Goal: Task Accomplishment & Management: Manage account settings

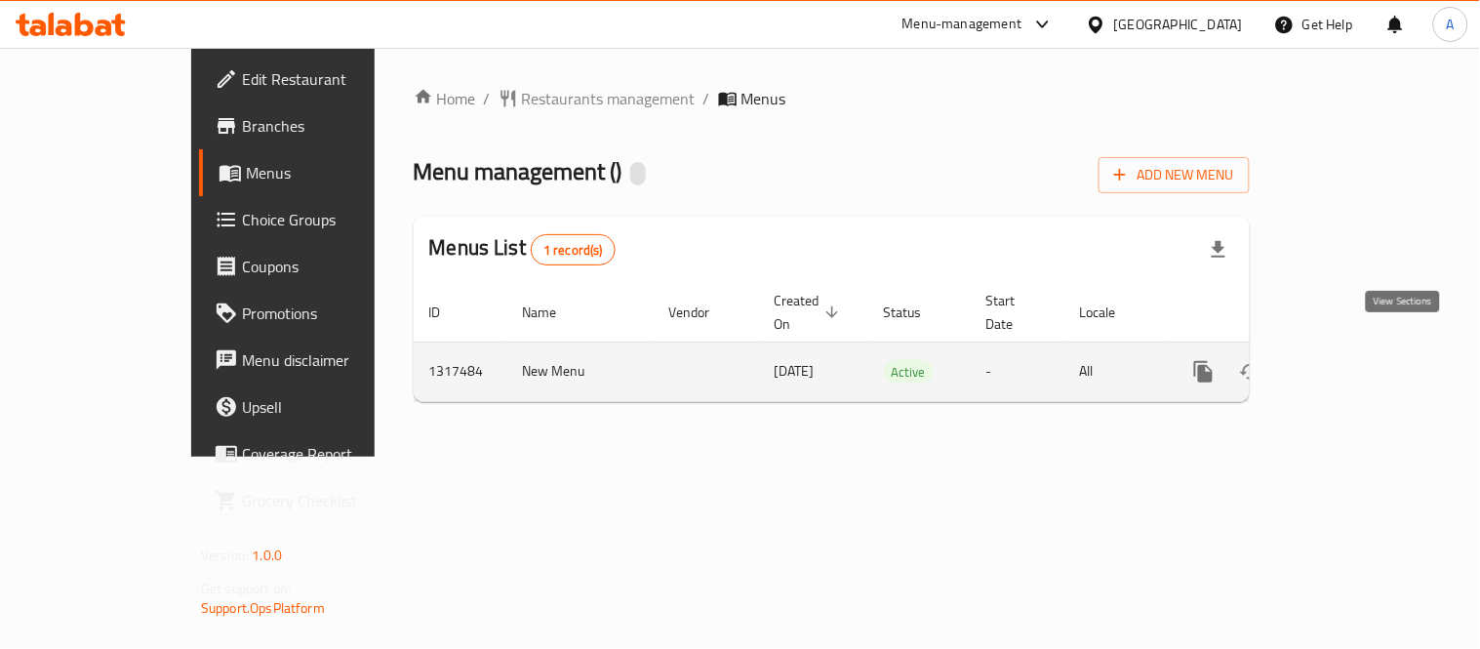
click at [1368, 364] on link "enhanced table" at bounding box center [1344, 371] width 47 height 47
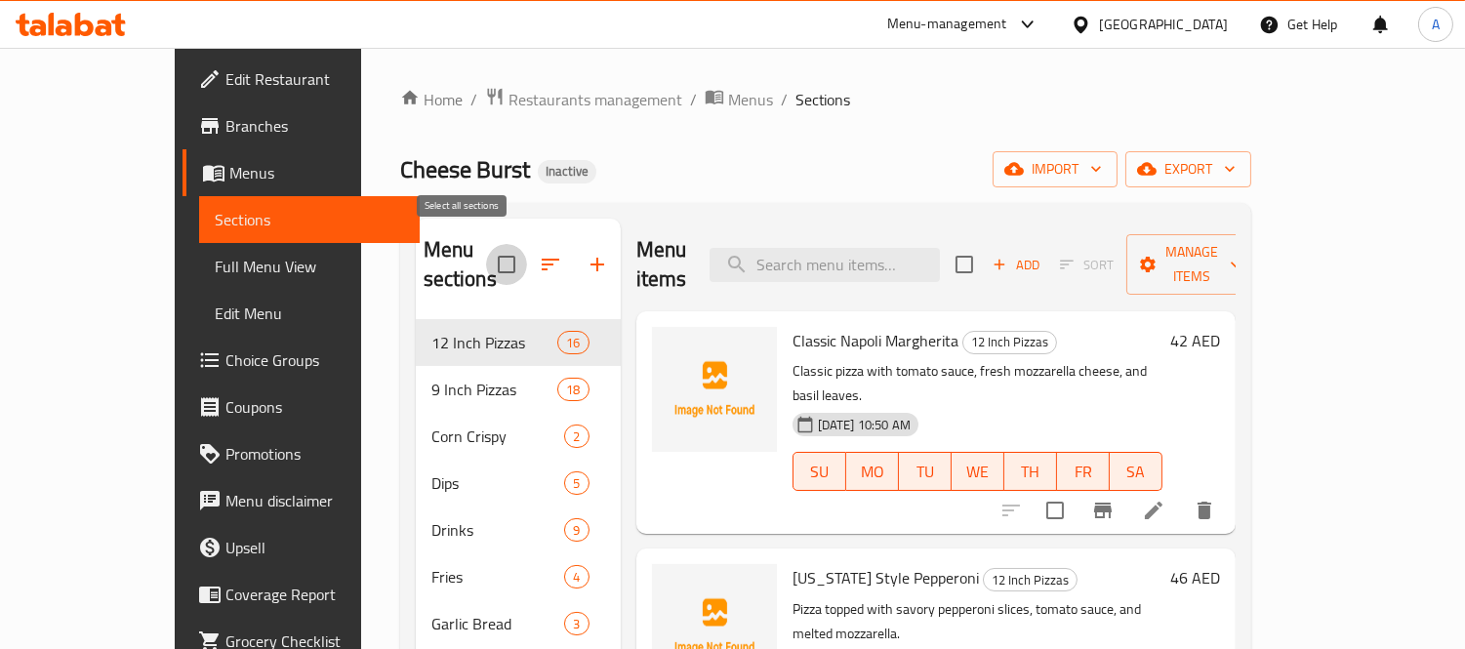
click at [486, 259] on input "checkbox" at bounding box center [506, 264] width 41 height 41
checkbox input "true"
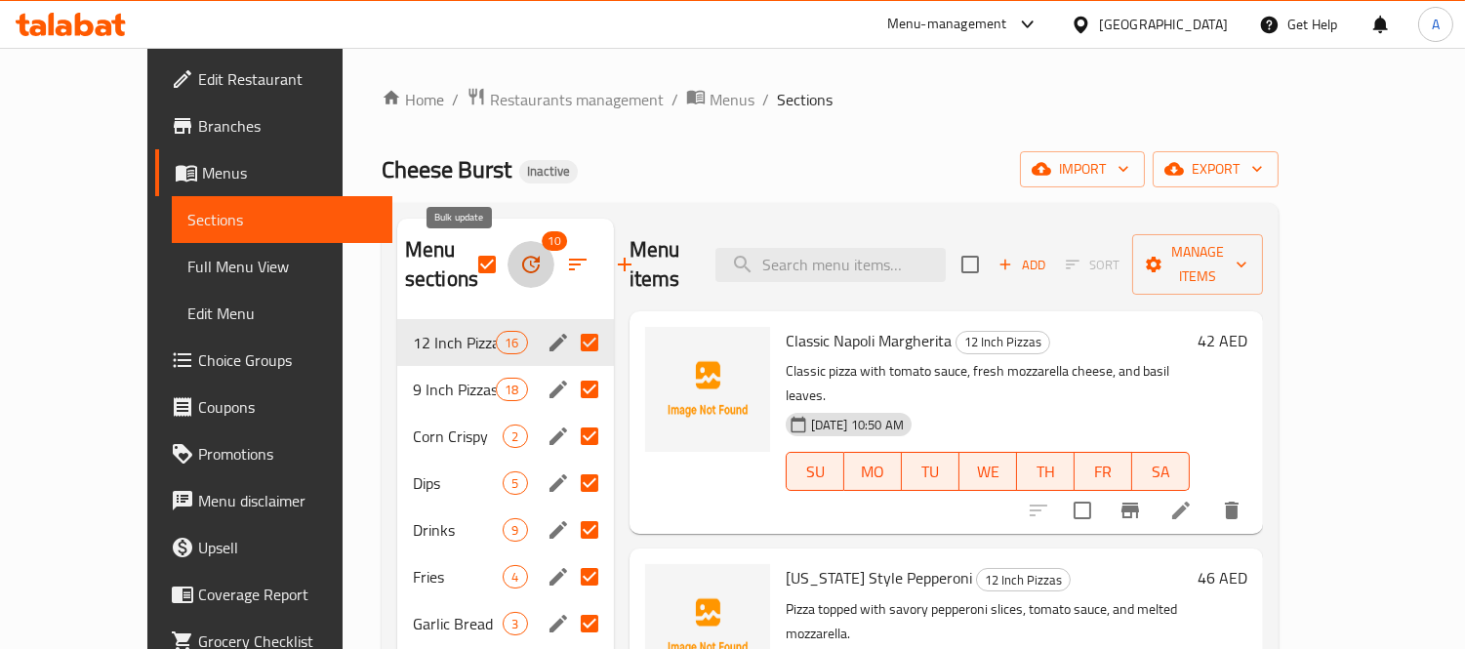
click at [507, 279] on button "button" at bounding box center [530, 264] width 47 height 47
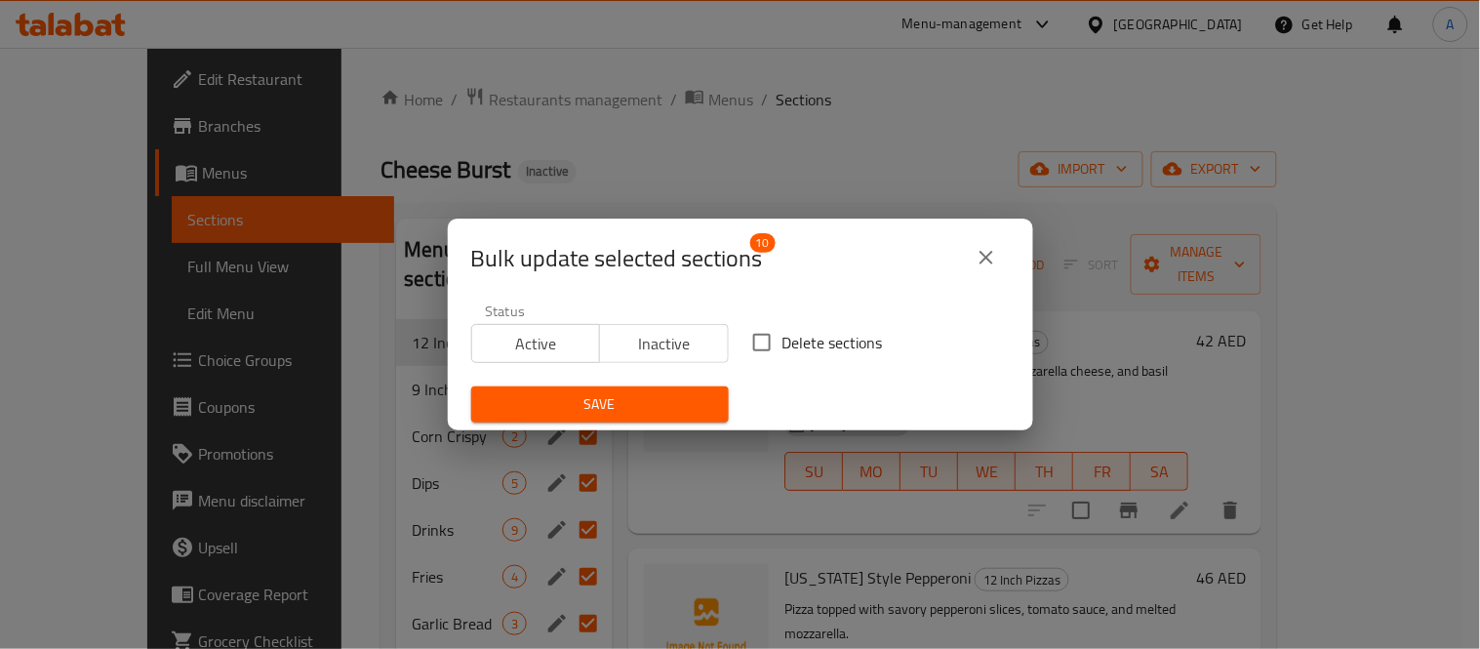
click at [751, 339] on input "Delete sections" at bounding box center [762, 342] width 41 height 41
checkbox input "true"
click at [659, 405] on span "Save" at bounding box center [600, 404] width 226 height 24
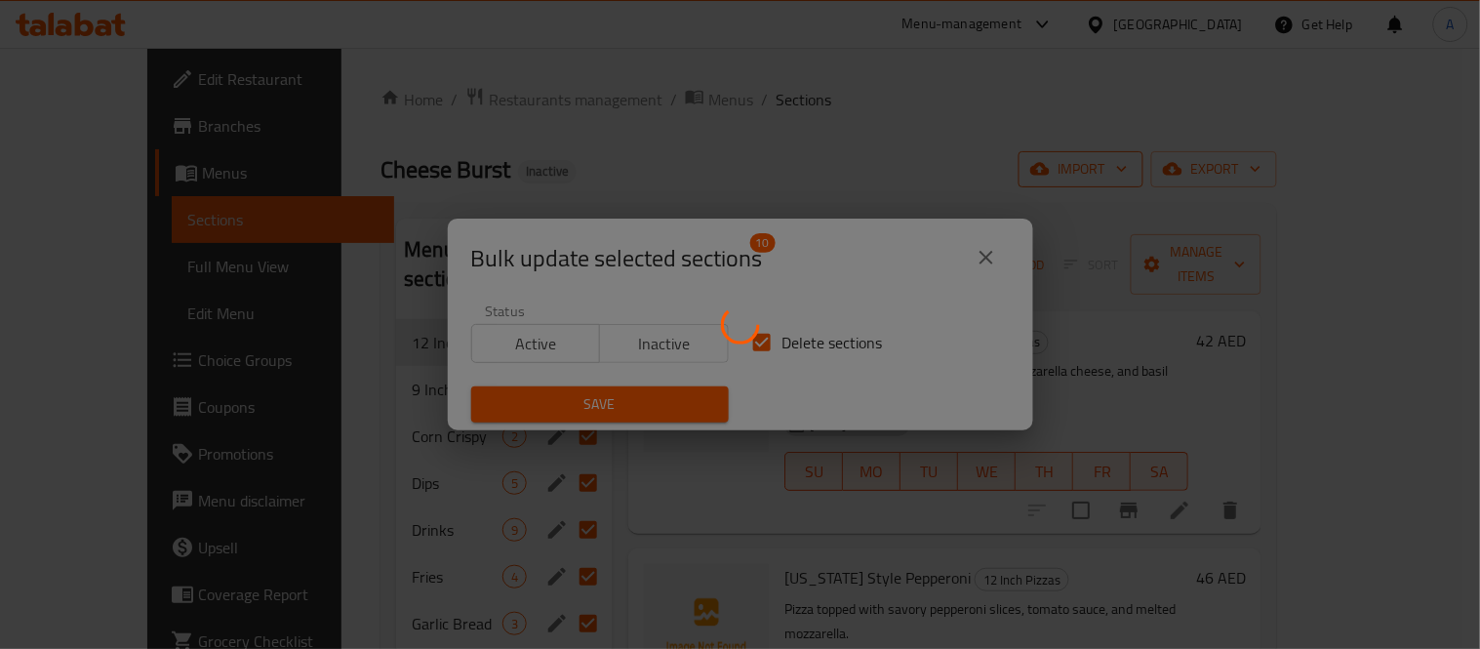
checkbox input "false"
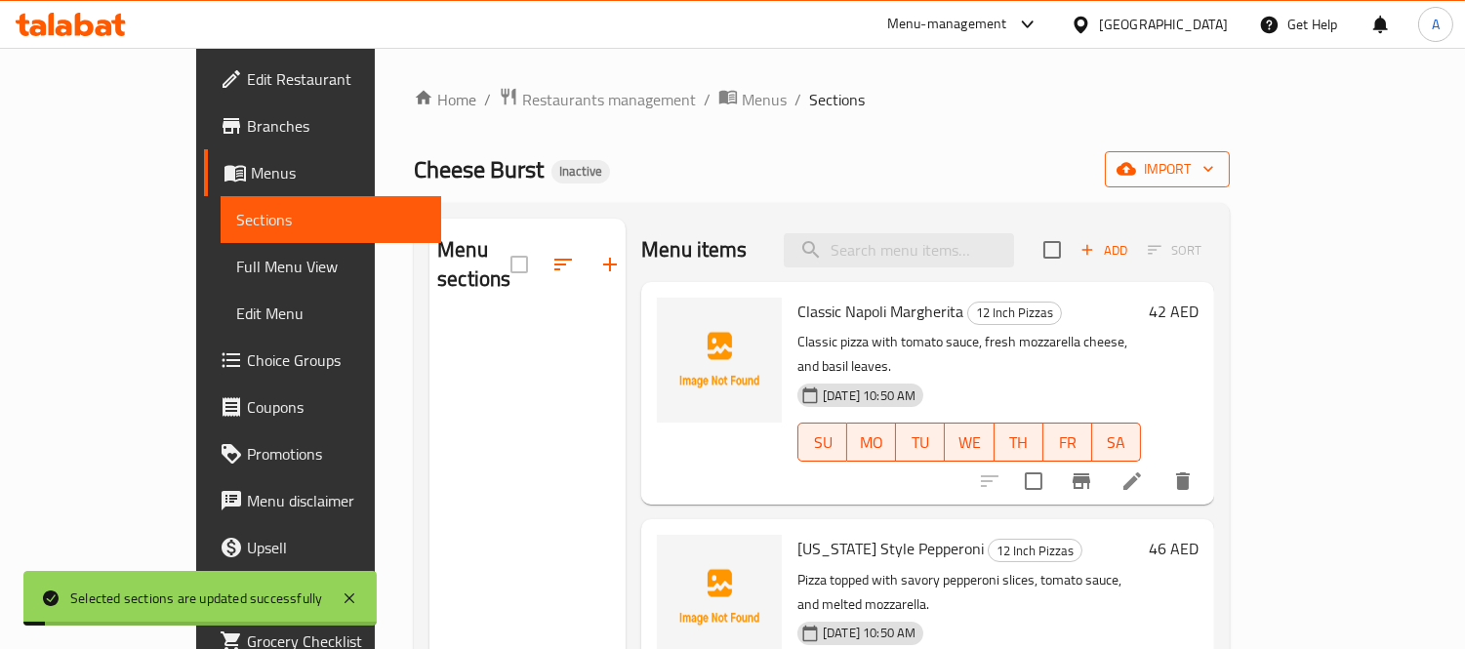
click at [1230, 182] on button "import" at bounding box center [1167, 169] width 125 height 36
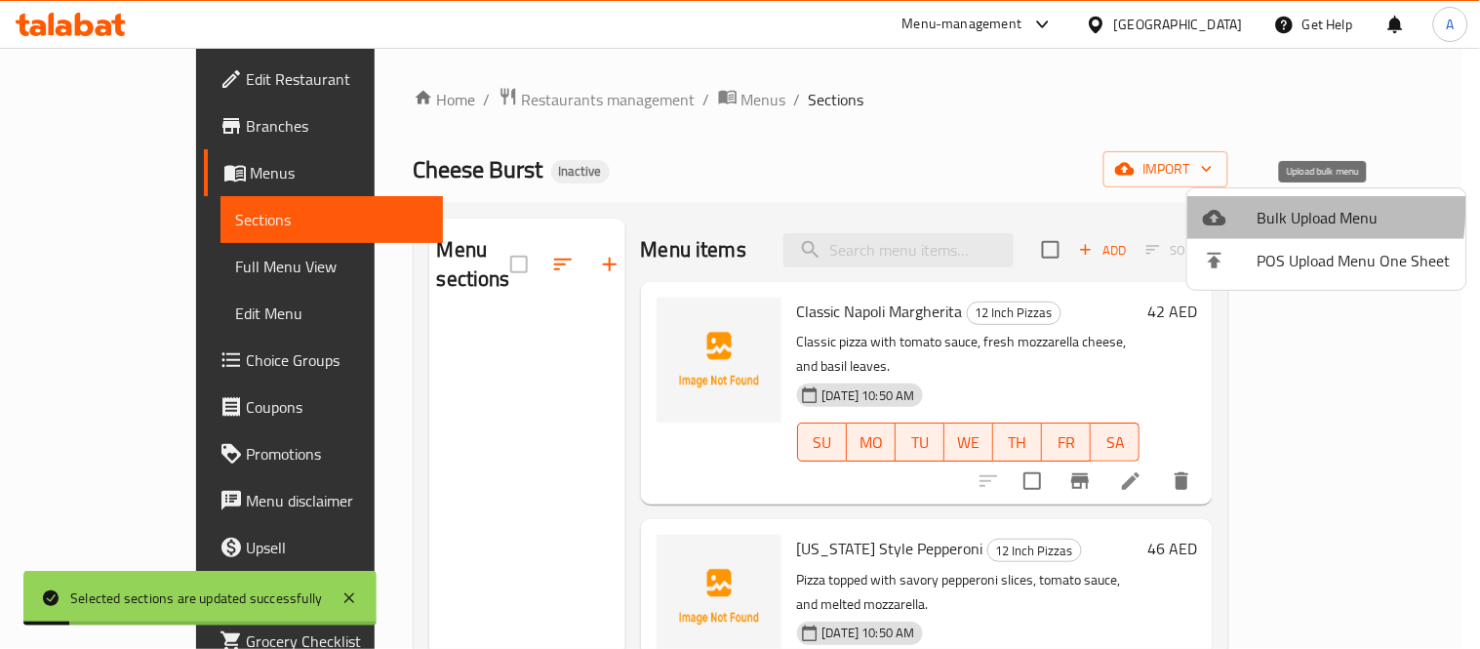
click at [1222, 208] on icon at bounding box center [1214, 217] width 23 height 23
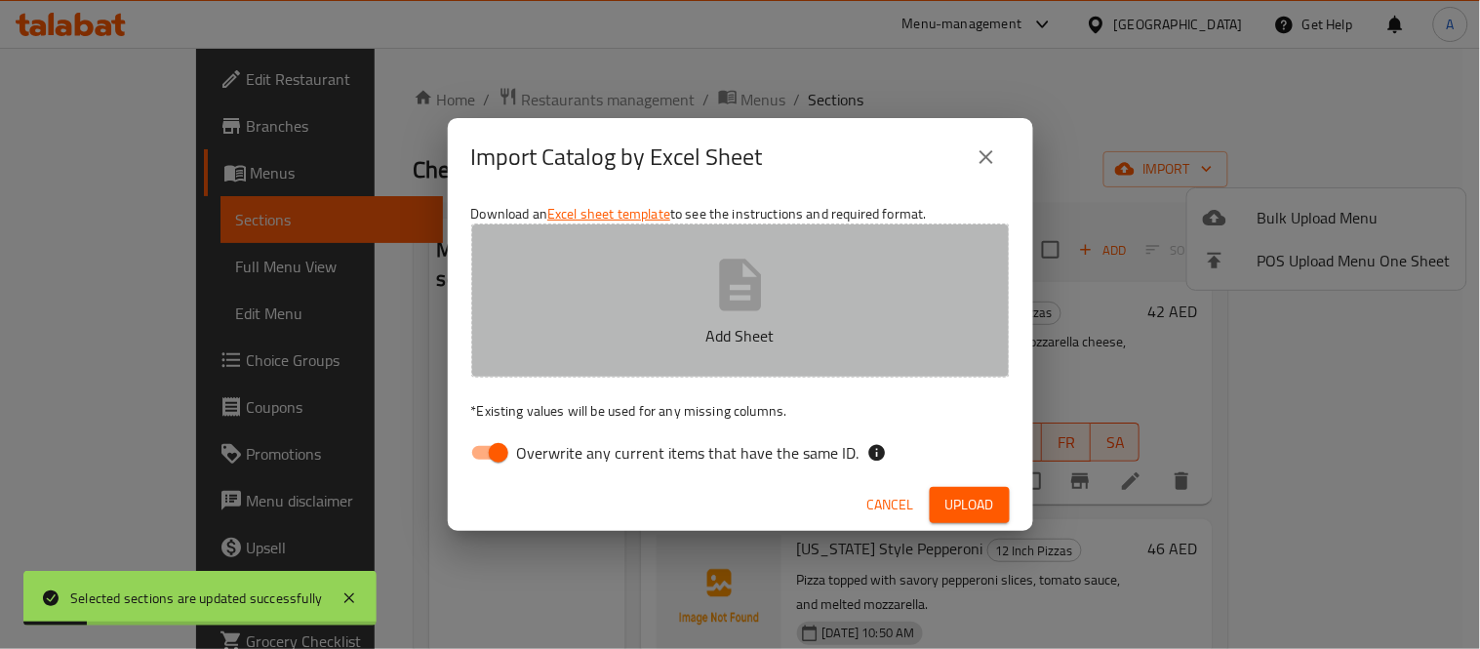
click at [735, 277] on icon "button" at bounding box center [740, 285] width 42 height 52
click at [776, 309] on button "Cheese Burst_Menu_1_15-10-2025.xlsx" at bounding box center [740, 300] width 539 height 154
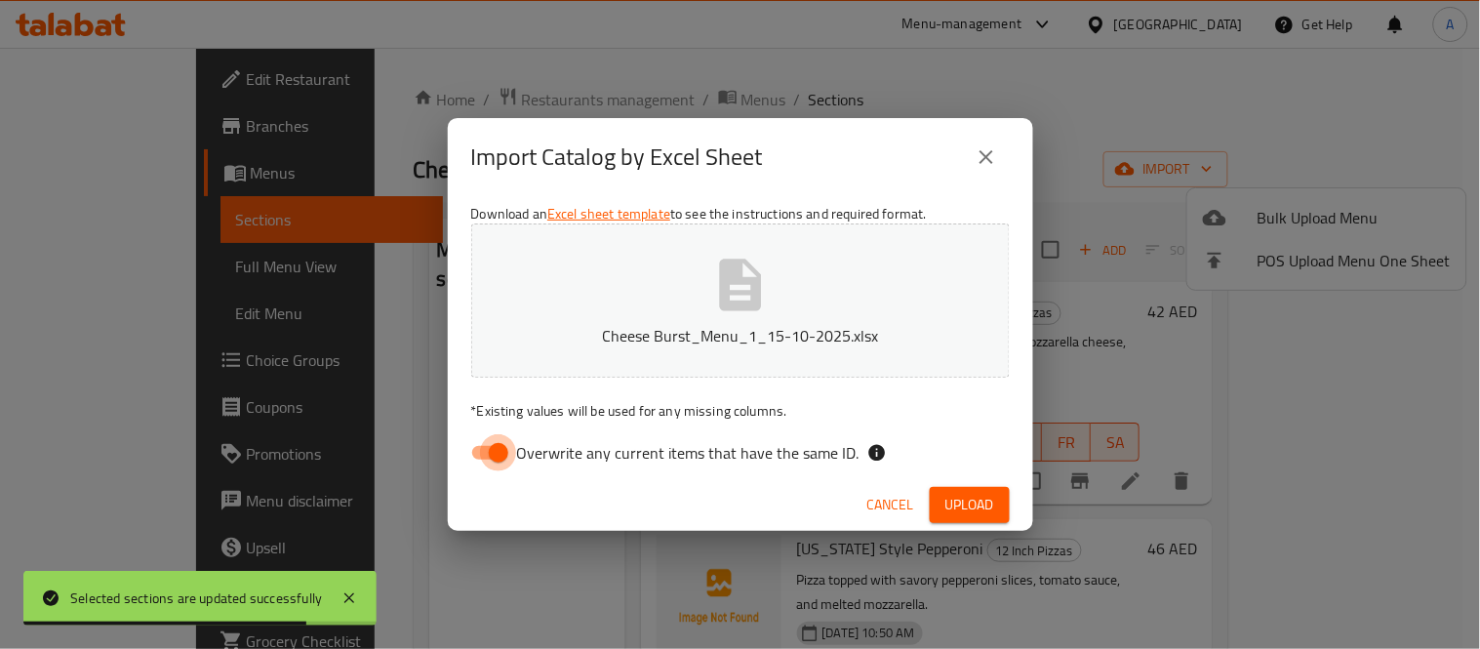
click at [495, 462] on input "Overwrite any current items that have the same ID." at bounding box center [498, 452] width 111 height 37
checkbox input "false"
click at [983, 514] on span "Upload" at bounding box center [970, 505] width 49 height 24
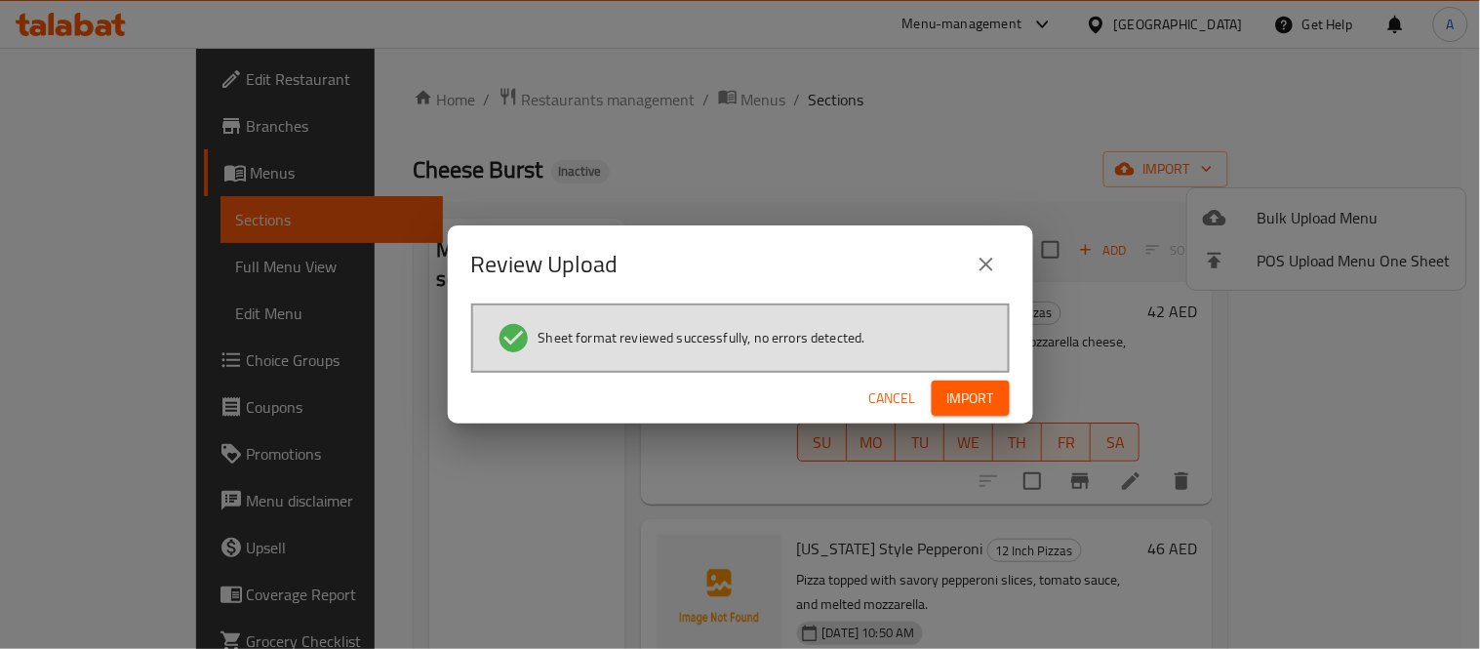
click at [971, 390] on span "Import" at bounding box center [971, 398] width 47 height 24
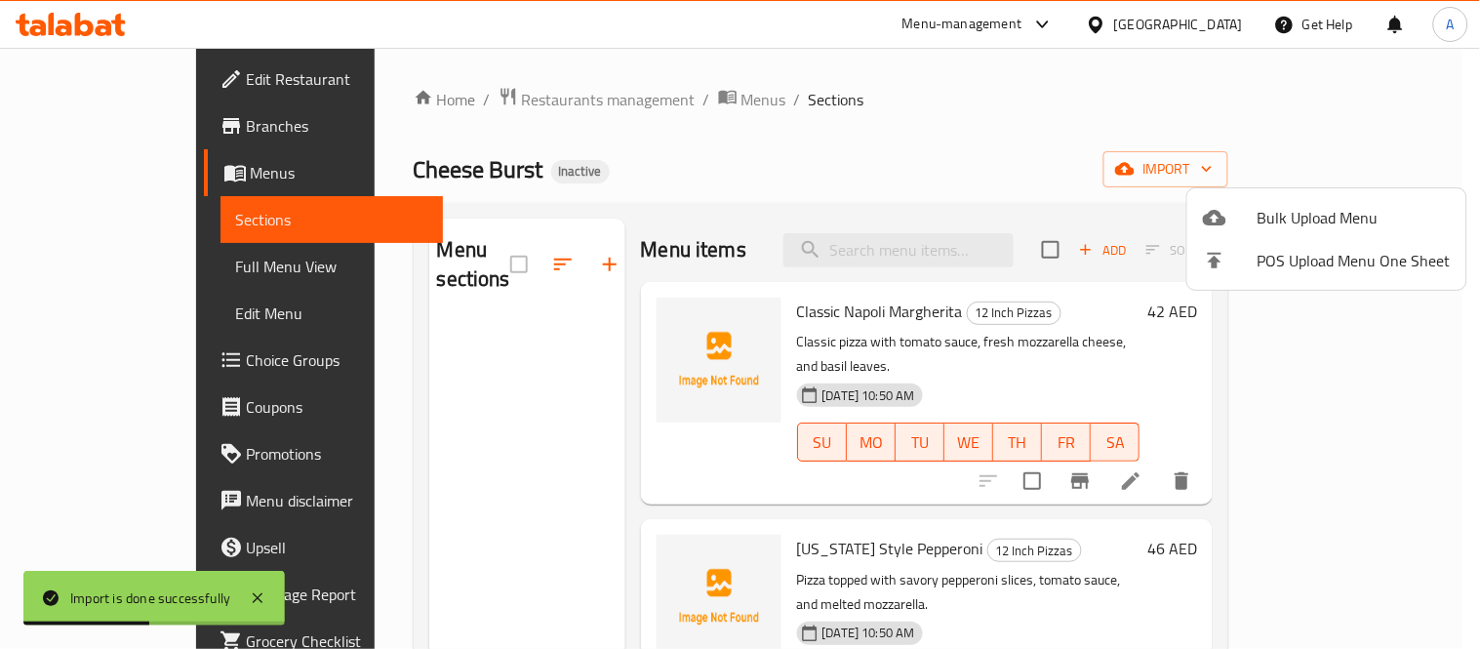
click at [735, 227] on div at bounding box center [740, 324] width 1480 height 649
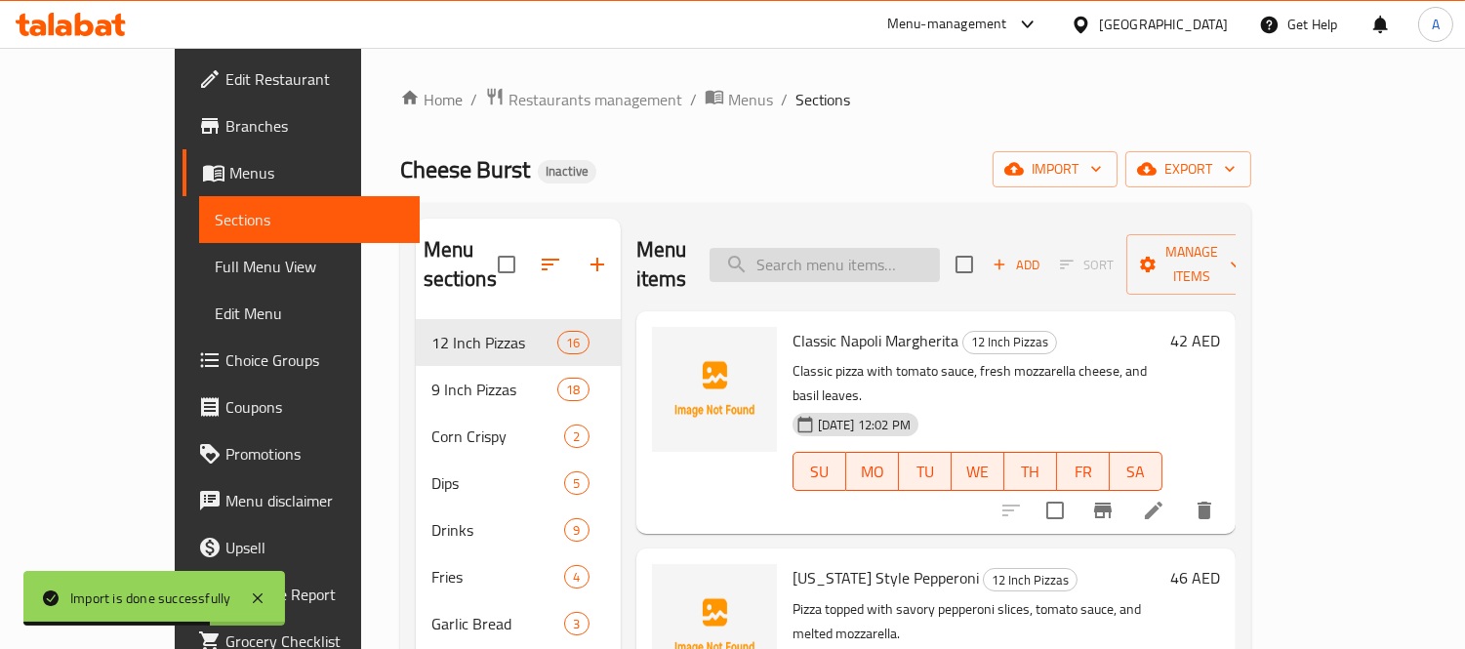
click at [864, 261] on input "search" at bounding box center [824, 265] width 230 height 34
paste input "[GEOGRAPHIC_DATA]"
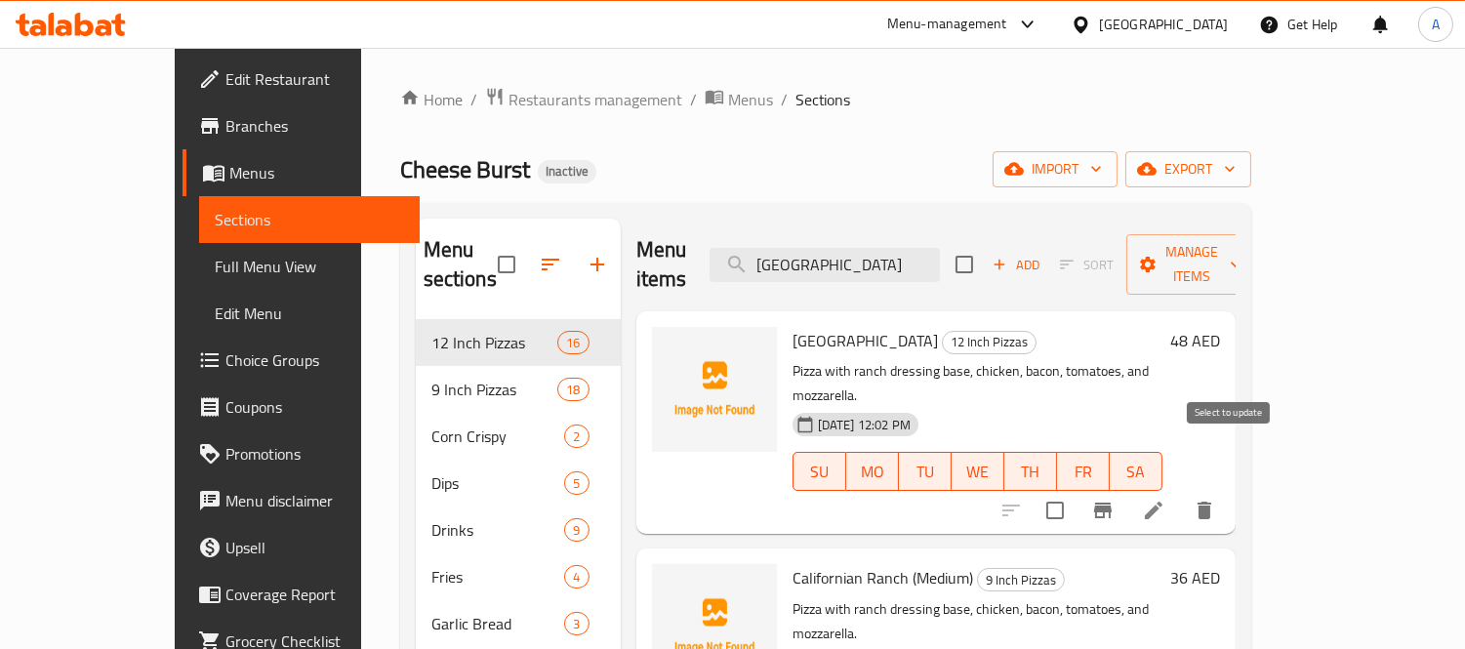
type input "[GEOGRAPHIC_DATA]"
click at [1075, 490] on input "checkbox" at bounding box center [1054, 510] width 41 height 41
checkbox input "true"
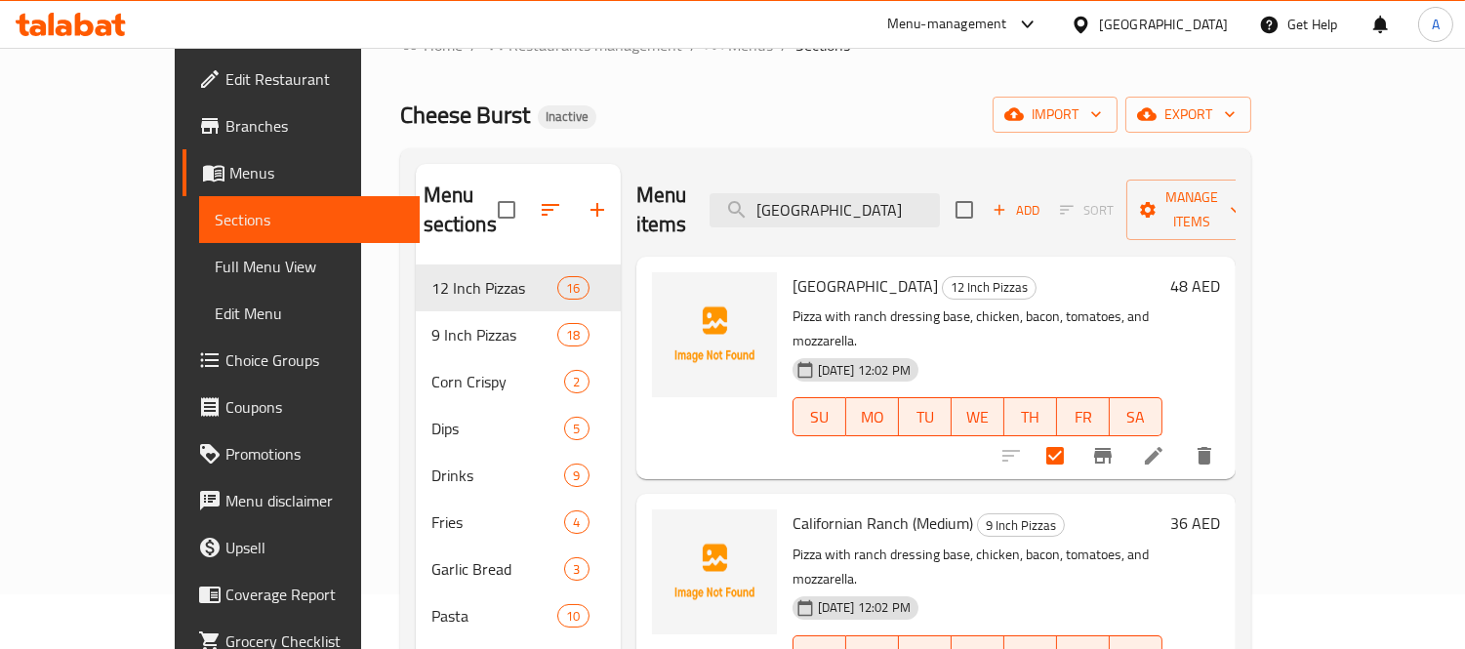
scroll to position [108, 0]
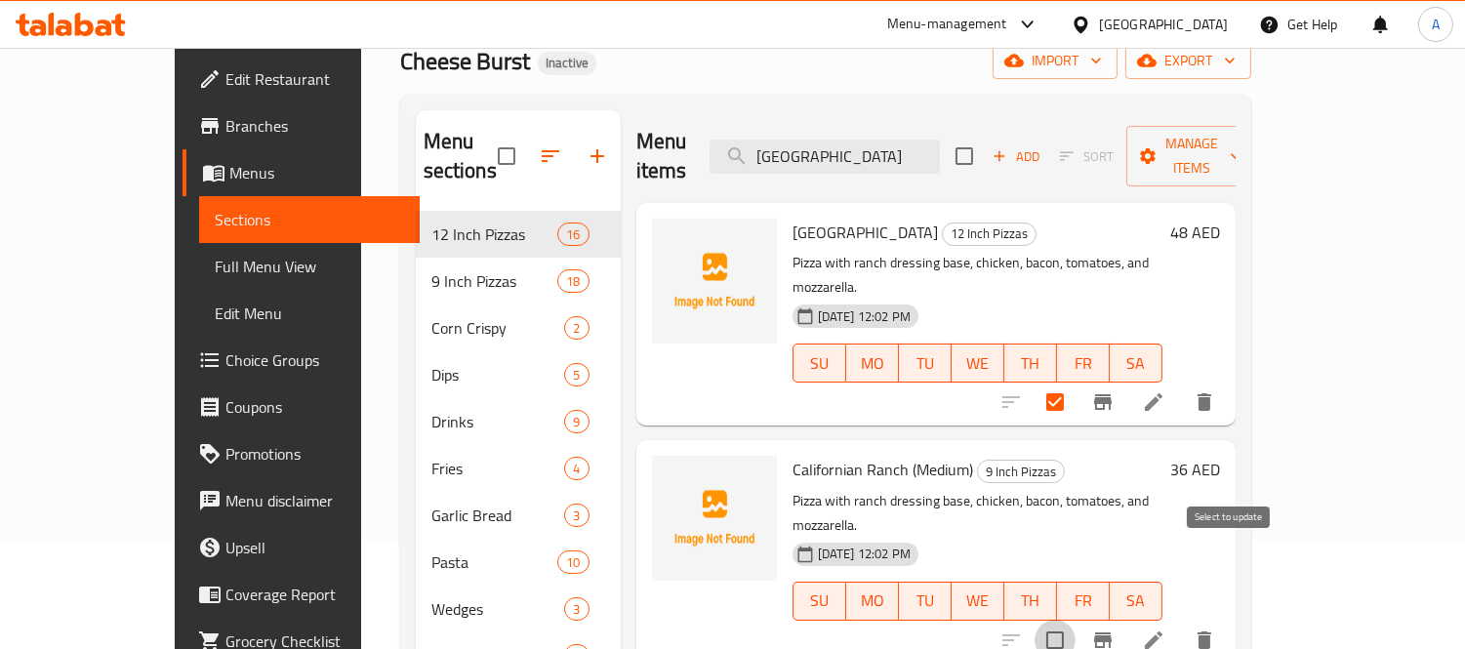
click at [1075, 620] on input "checkbox" at bounding box center [1054, 640] width 41 height 41
checkbox input "true"
click at [940, 156] on input "[GEOGRAPHIC_DATA]" at bounding box center [824, 157] width 230 height 34
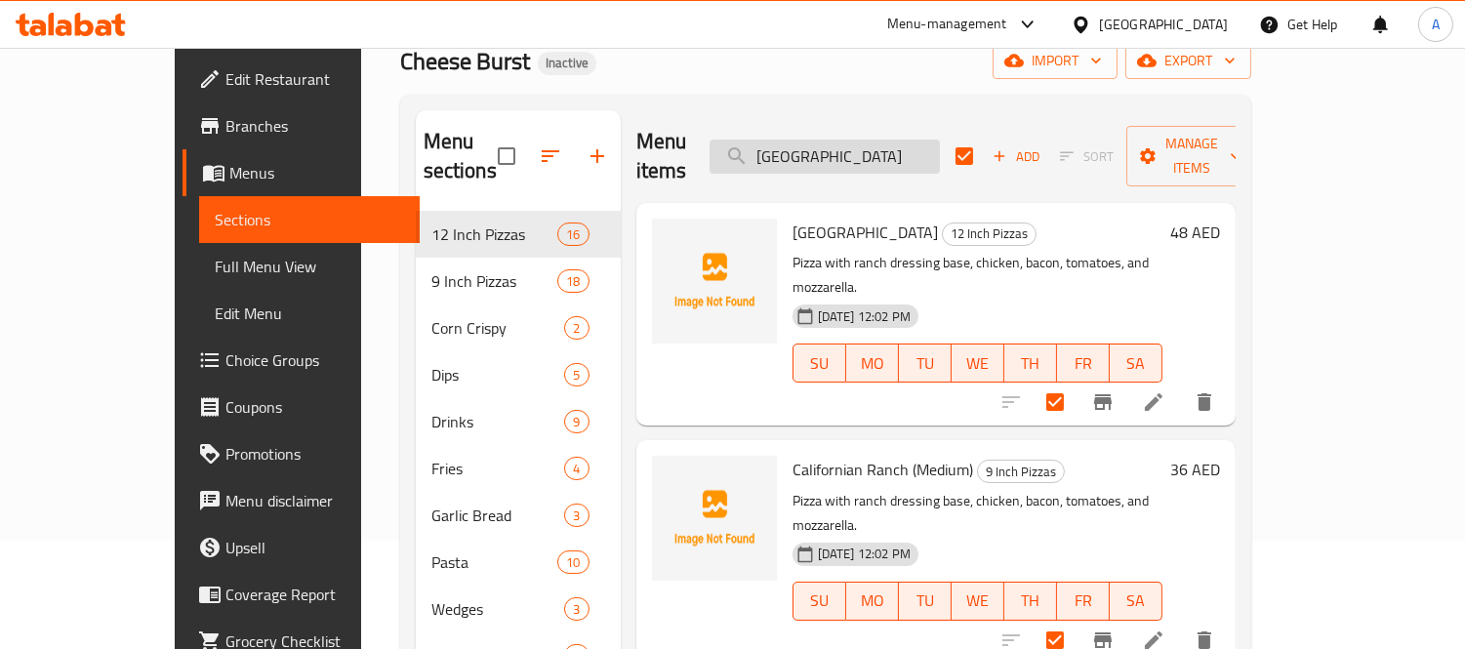
click at [940, 156] on input "[GEOGRAPHIC_DATA]" at bounding box center [824, 157] width 230 height 34
paste input "Hawaiian Pine Pizza (Medium)"
type input "Hawaiian Pine Pizza (Medium)"
checkbox input "false"
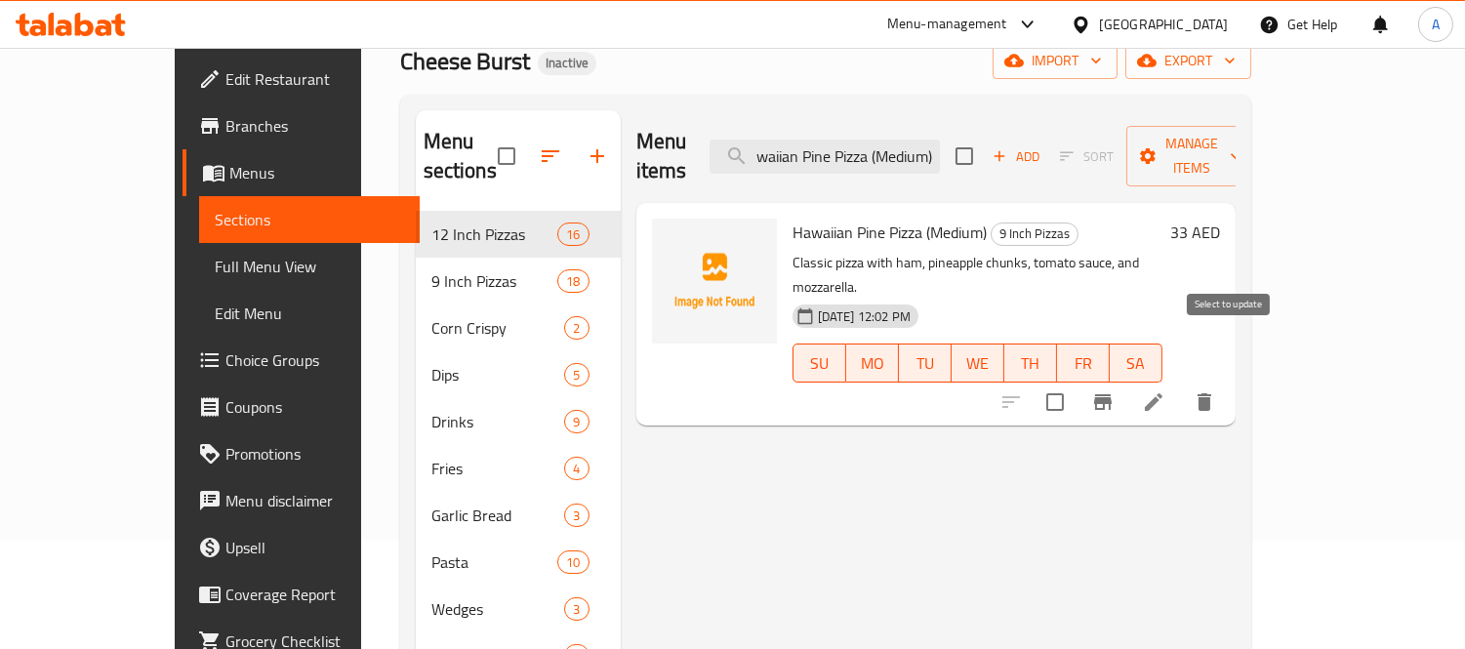
type input "Hawaiian Pine Pizza (Medium)"
click at [1075, 382] on input "checkbox" at bounding box center [1054, 402] width 41 height 41
checkbox input "true"
click at [862, 161] on div "Menu items Hawaiian Pine Pizza (Medium) Add Sort Manage items" at bounding box center [935, 156] width 599 height 93
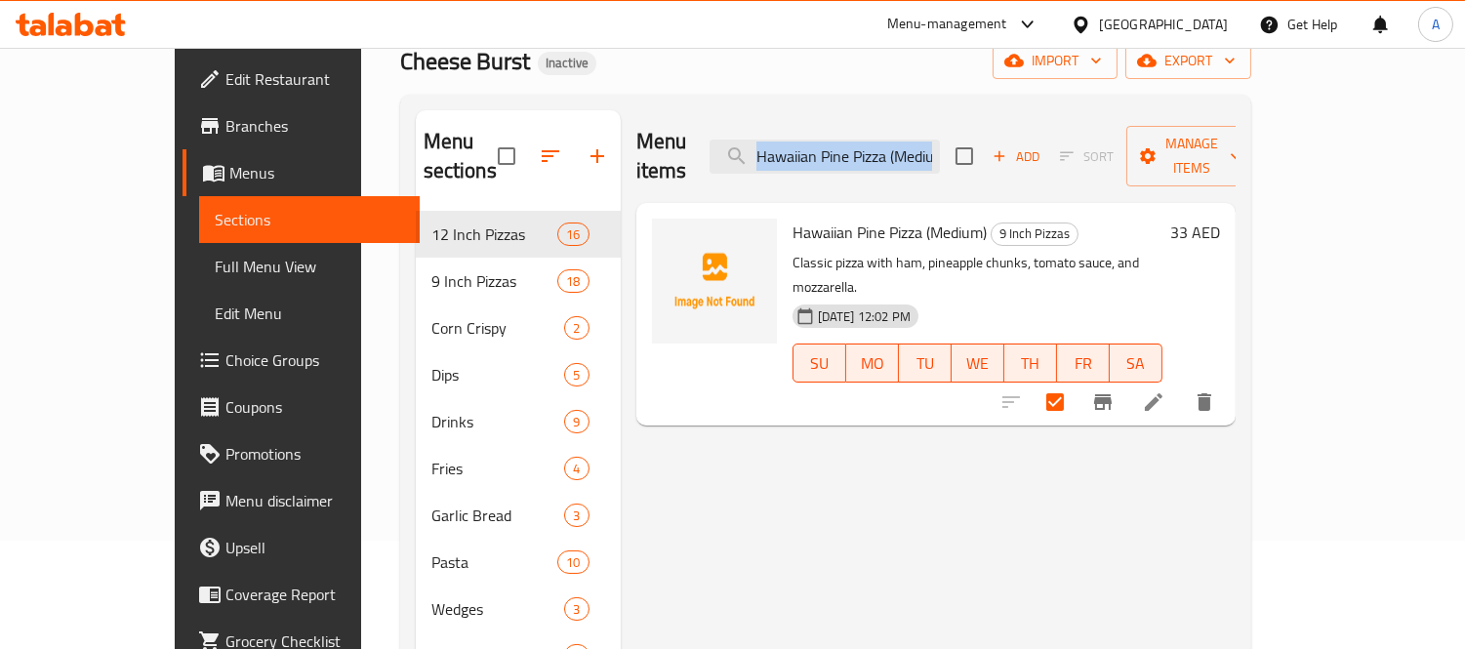
click at [862, 161] on div "Menu items Hawaiian Pine Pizza (Medium) Add Sort Manage items" at bounding box center [935, 156] width 599 height 93
click at [879, 140] on input "Hawaiian Pine Pizza (Medium)" at bounding box center [824, 157] width 230 height 34
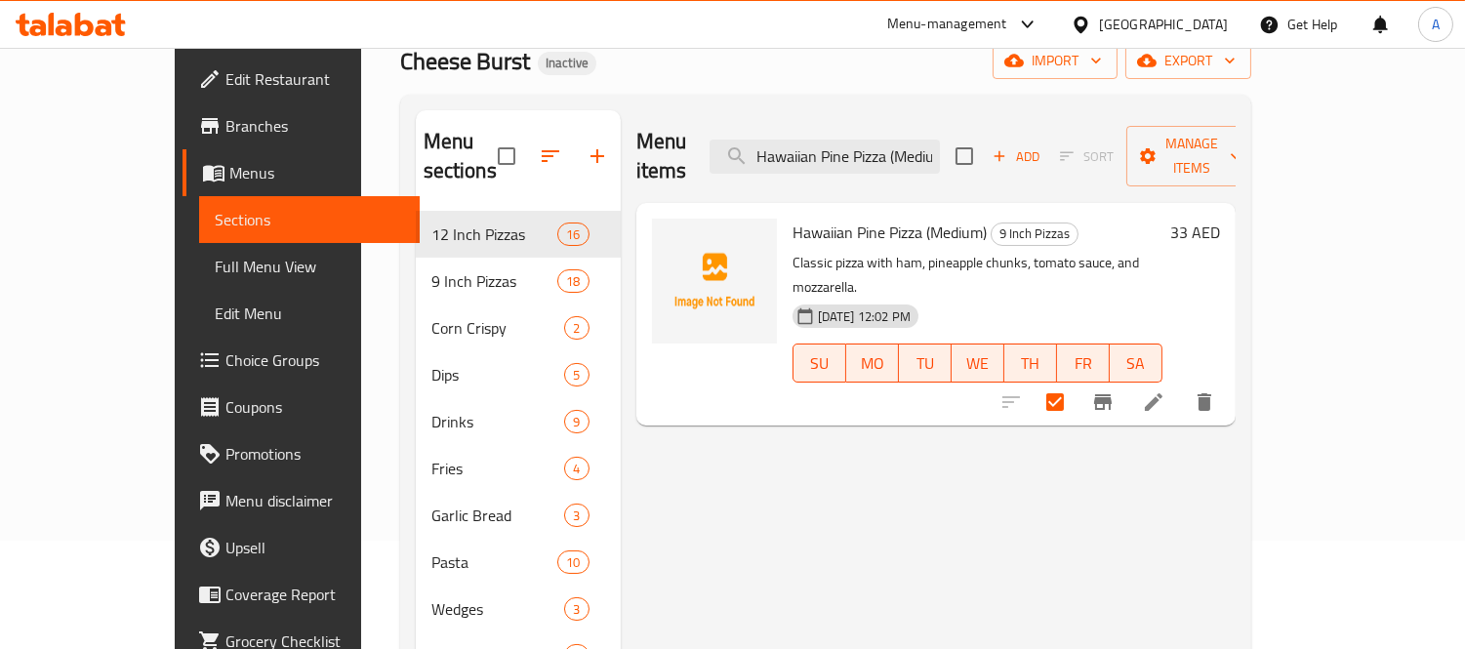
paste input "Peach Iced Tea"
type input "Peach Iced Tea"
click at [1075, 382] on input "checkbox" at bounding box center [1054, 402] width 41 height 41
checkbox input "true"
click at [868, 157] on input "Peach Iced Tea" at bounding box center [824, 157] width 230 height 34
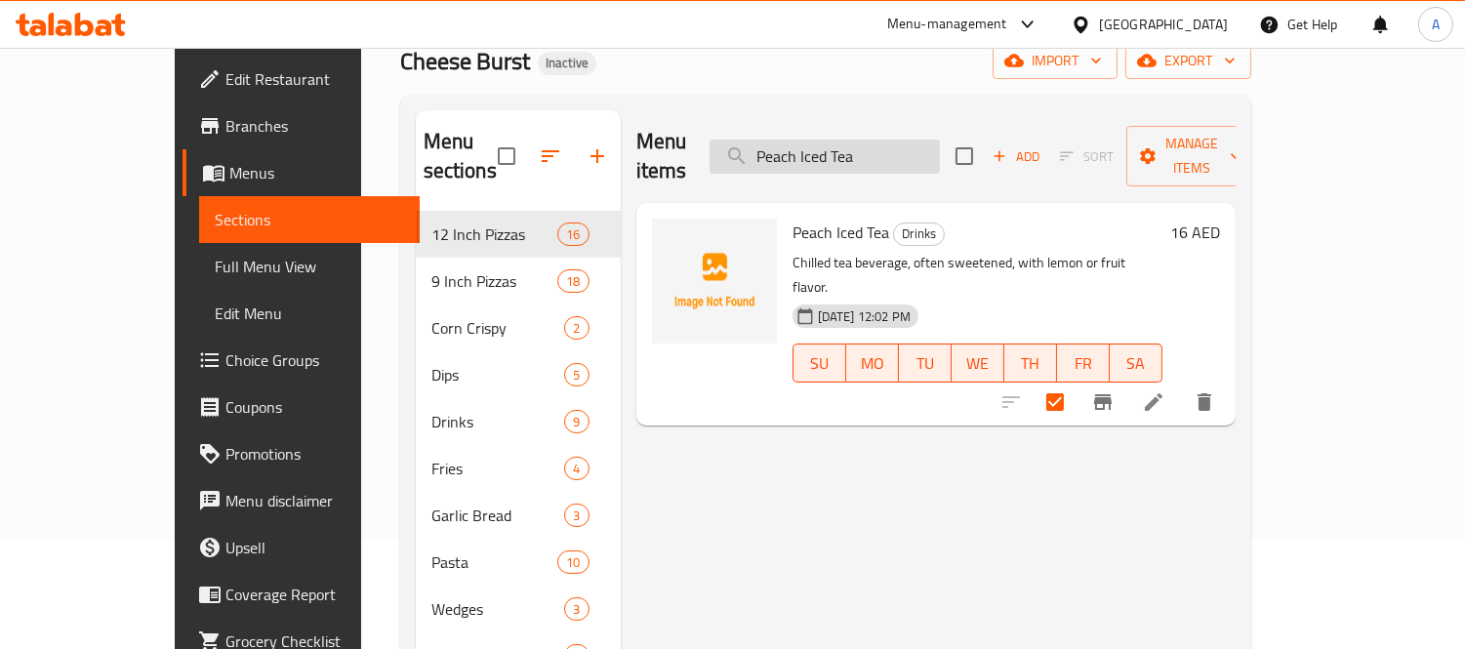
click at [868, 157] on input "Peach Iced Tea" at bounding box center [824, 157] width 230 height 34
paste input "Softdrinks"
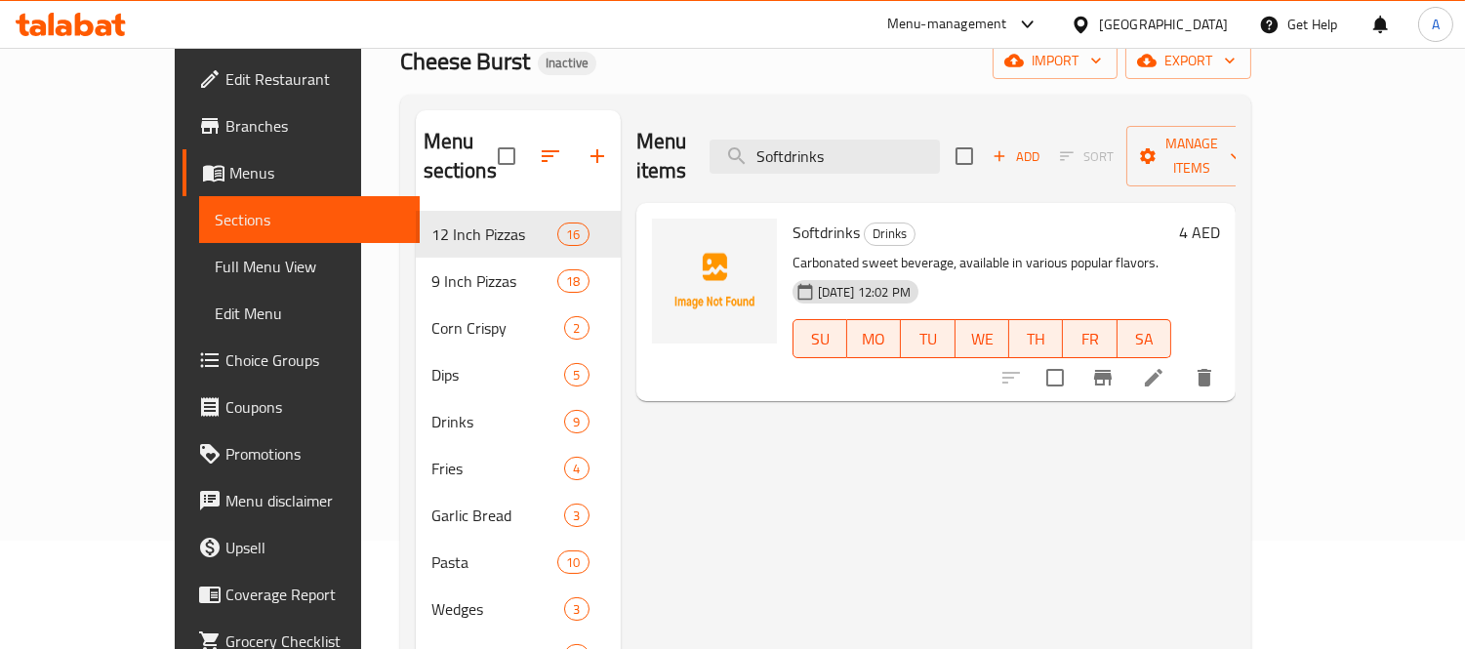
type input "Softdrinks"
click at [1075, 357] on input "checkbox" at bounding box center [1054, 377] width 41 height 41
checkbox input "true"
drag, startPoint x: 921, startPoint y: 148, endPoint x: 743, endPoint y: 140, distance: 178.8
click at [743, 140] on div "Menu items Softdrinks Add Sort Manage items" at bounding box center [935, 156] width 599 height 93
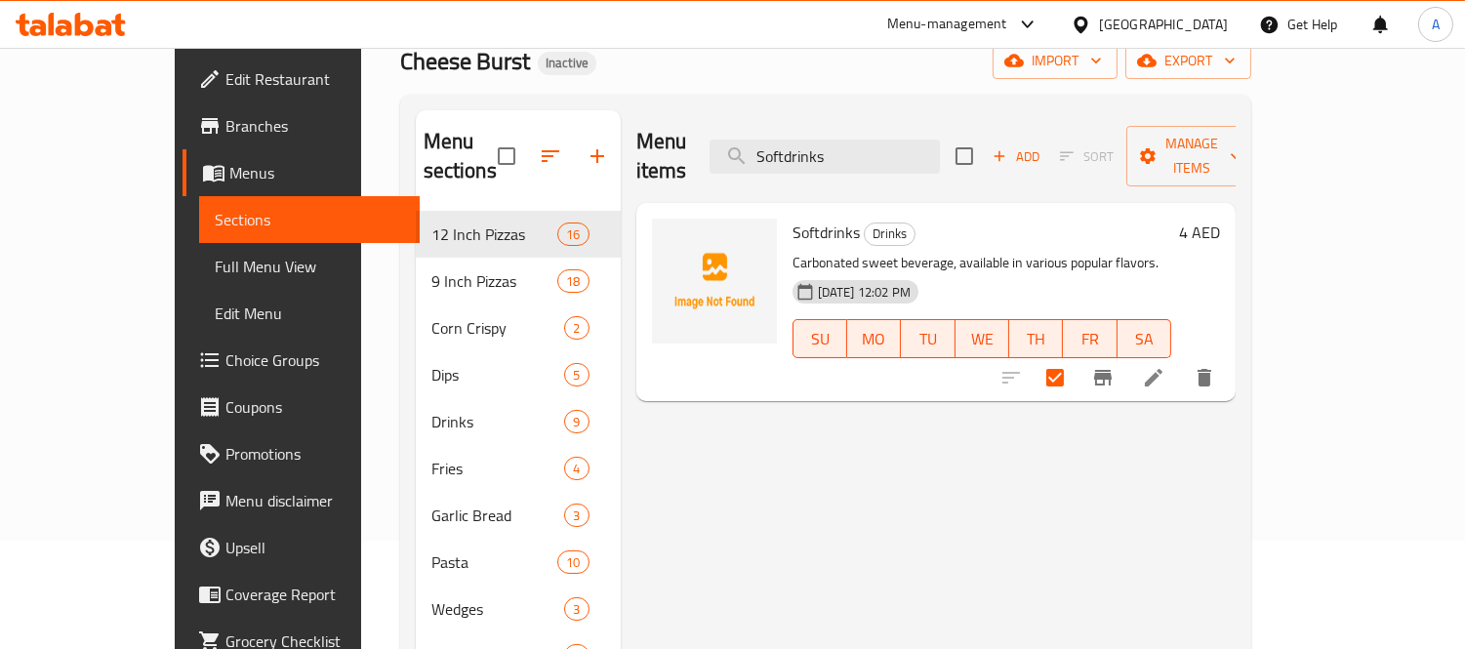
paste input "Lemon Iced Tea"
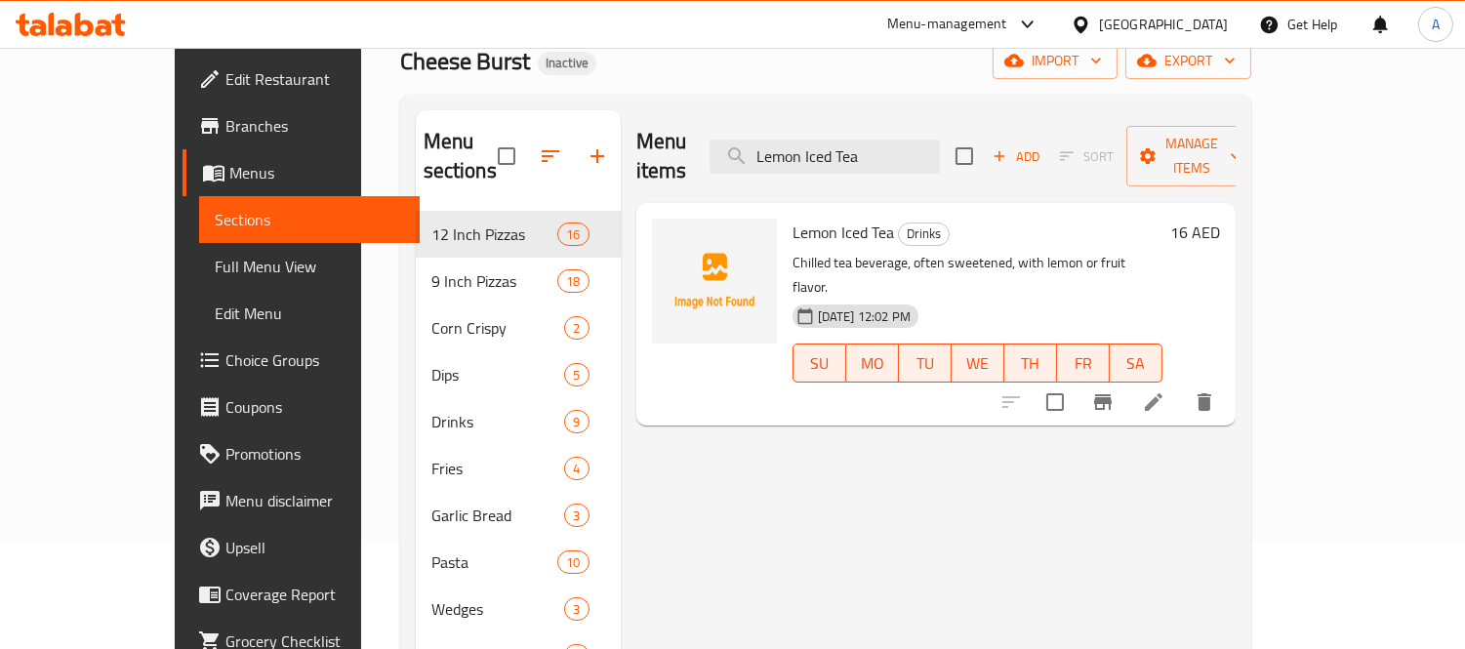
type input "Lemon Iced Tea"
click at [1075, 382] on input "checkbox" at bounding box center [1054, 402] width 41 height 41
checkbox input "true"
drag, startPoint x: 947, startPoint y: 148, endPoint x: 651, endPoint y: 137, distance: 295.9
click at [652, 138] on div "Menu items Lemon Iced Tea Add Sort Manage items" at bounding box center [935, 156] width 599 height 93
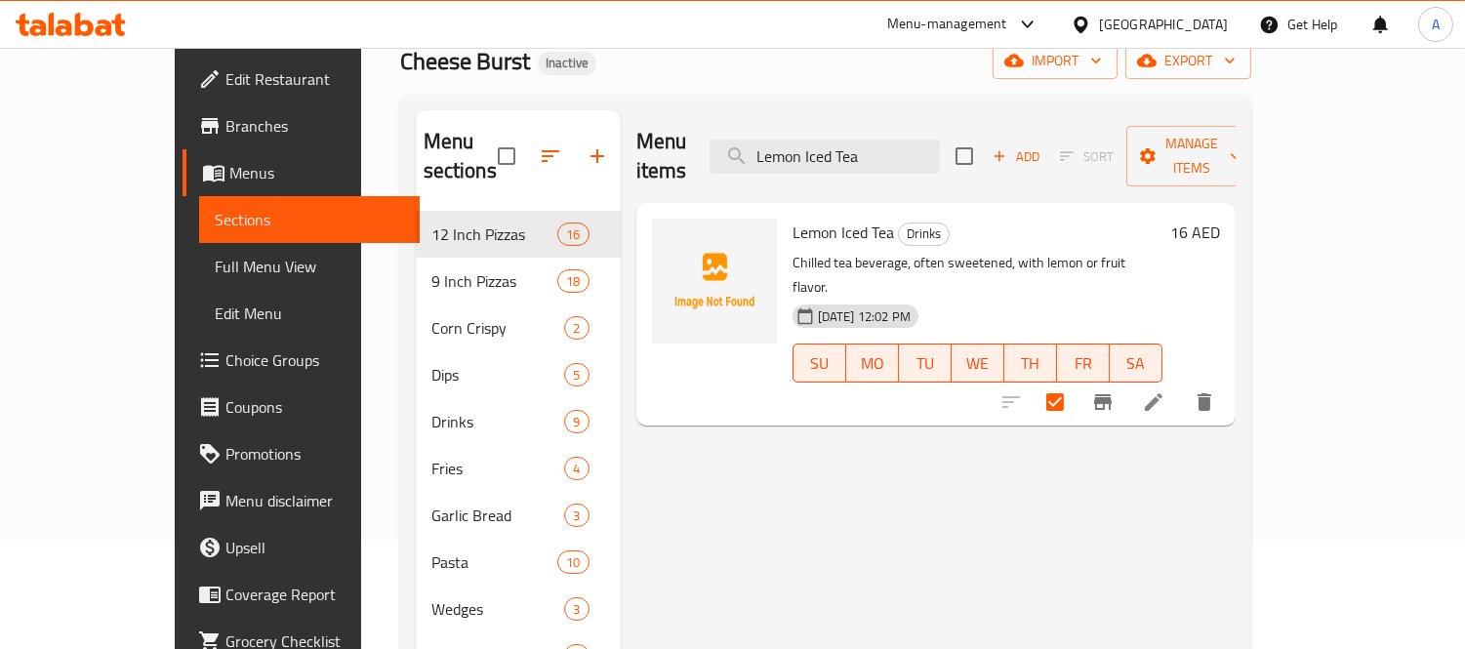
paste input "Baked Creamy [PERSON_NAME] Past"
type input "Baked Creamy [PERSON_NAME] Pasta"
click at [1075, 382] on input "checkbox" at bounding box center [1054, 402] width 41 height 41
checkbox input "true"
click at [940, 148] on input "Baked Creamy [PERSON_NAME] Pasta" at bounding box center [824, 157] width 230 height 34
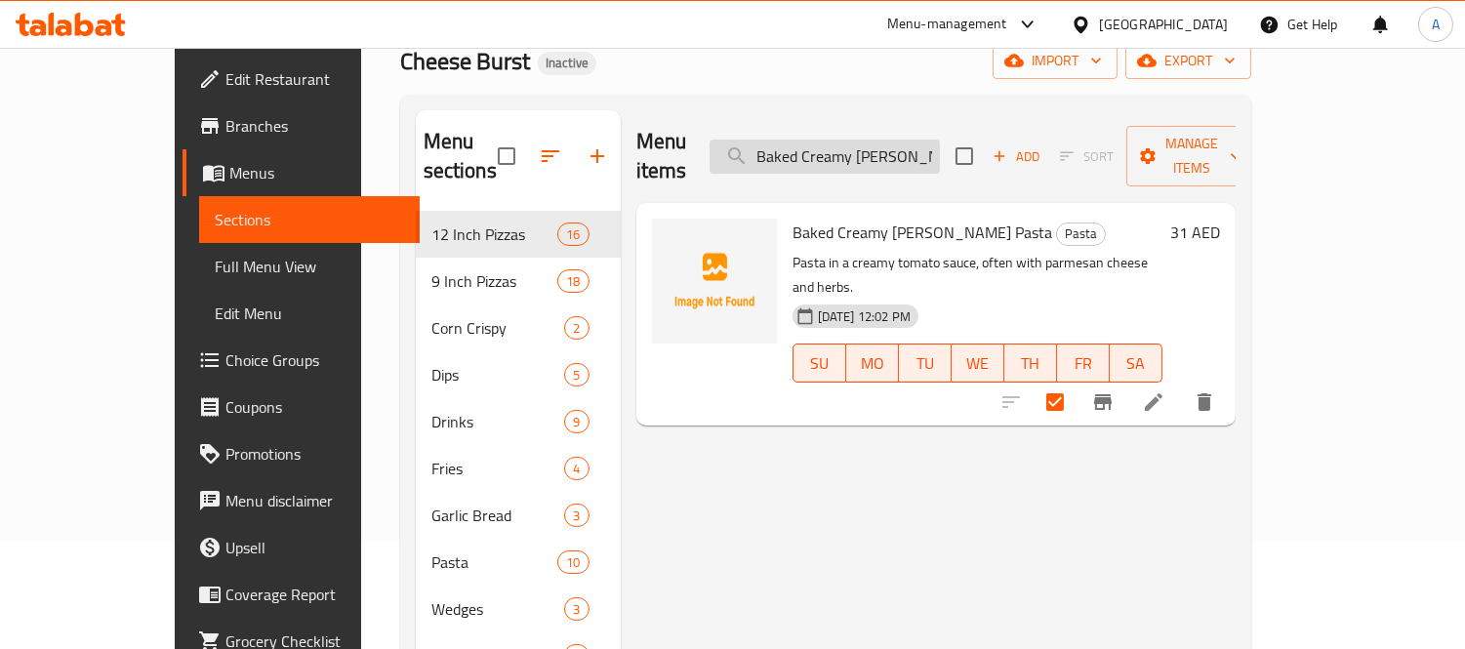
click at [940, 148] on input "Baked Creamy [PERSON_NAME] Pasta" at bounding box center [824, 157] width 230 height 34
paste input "Pollo Rosso"
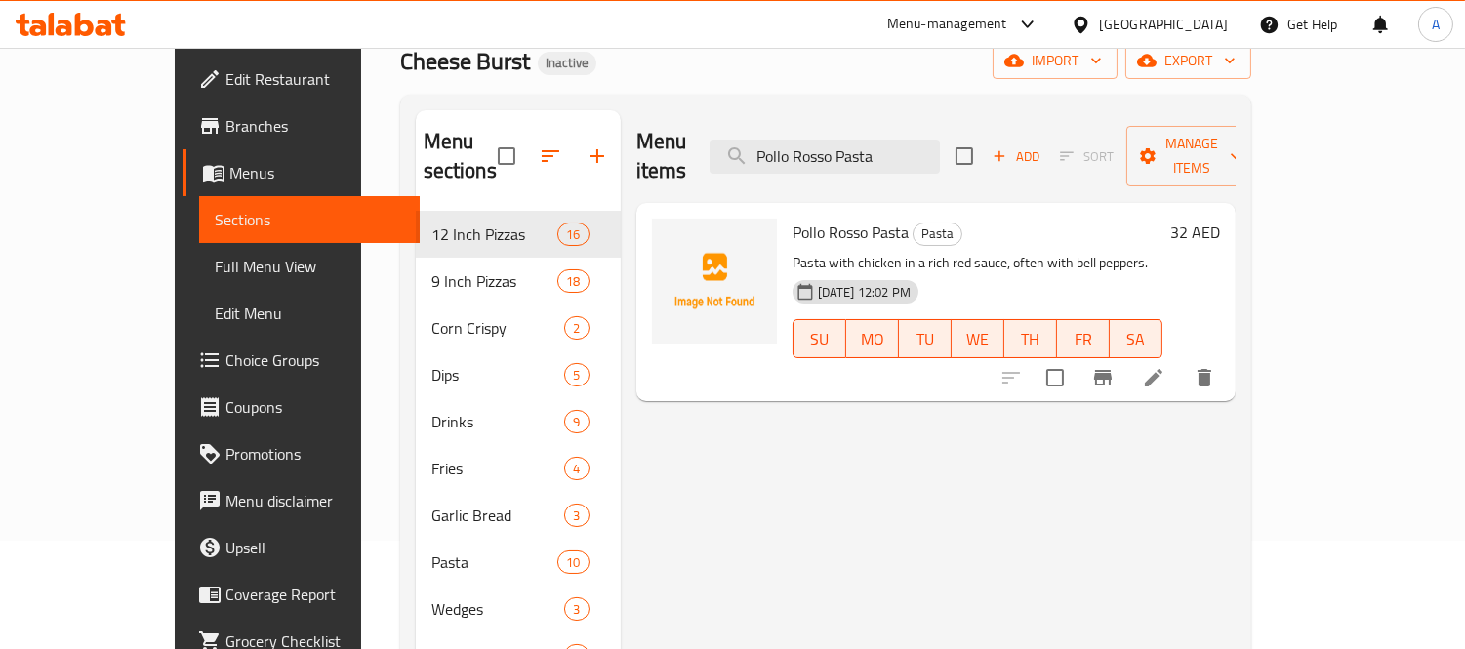
type input "Pollo Rosso Pasta"
click at [1218, 372] on div at bounding box center [1108, 377] width 240 height 47
click at [1075, 357] on input "checkbox" at bounding box center [1054, 377] width 41 height 41
checkbox input "true"
drag, startPoint x: 954, startPoint y: 149, endPoint x: 627, endPoint y: 132, distance: 327.4
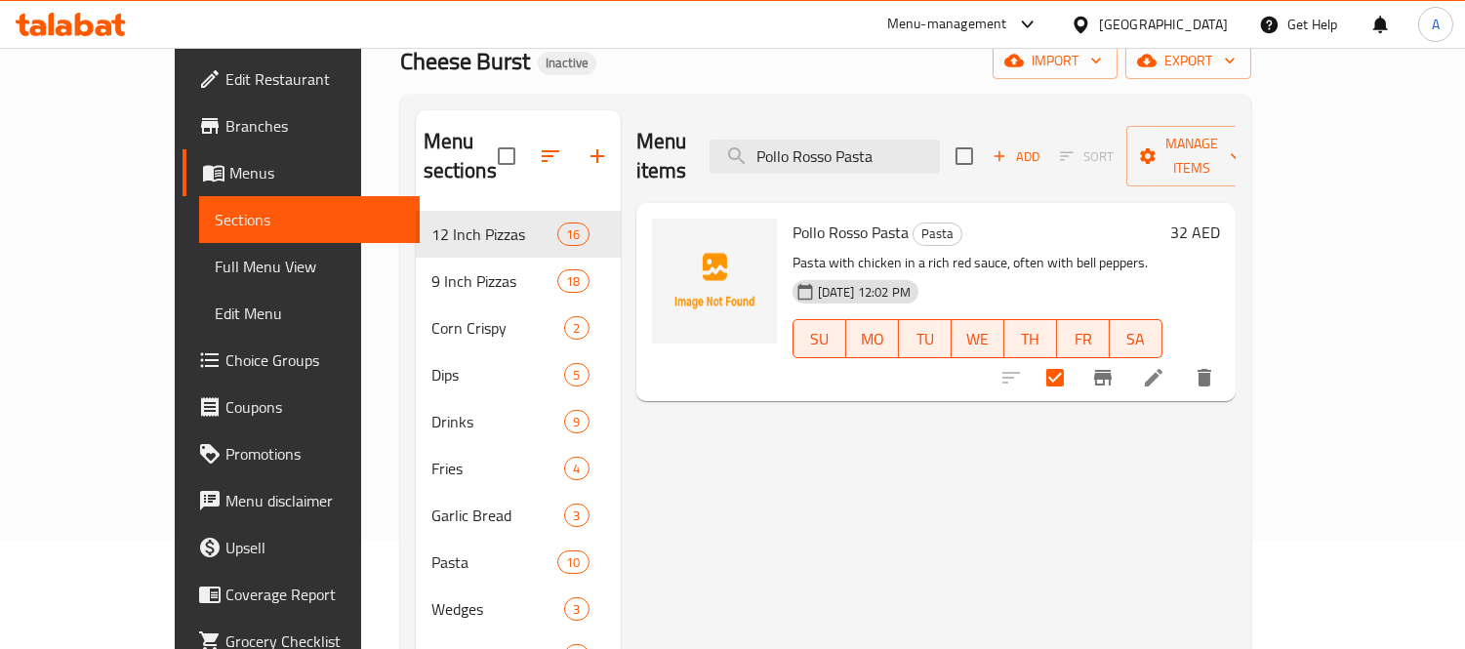
click at [636, 132] on div "Menu items Pollo Rosso Pasta Add Sort Manage items" at bounding box center [935, 156] width 599 height 93
paste input "Spicy Chicken Penne Tri"
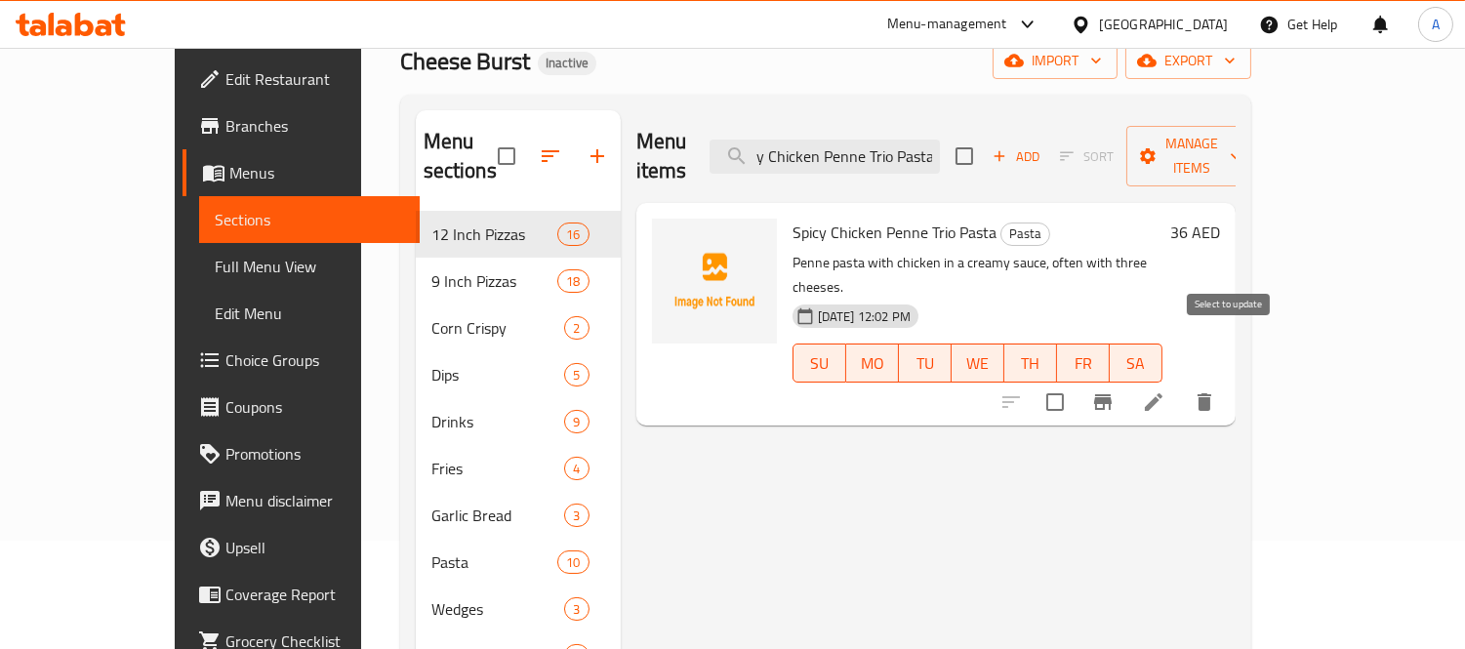
type input "Spicy Chicken Penne Trio Pasta"
click at [1075, 382] on input "checkbox" at bounding box center [1054, 402] width 41 height 41
checkbox input "true"
click at [1241, 132] on span "Manage items" at bounding box center [1192, 156] width 100 height 49
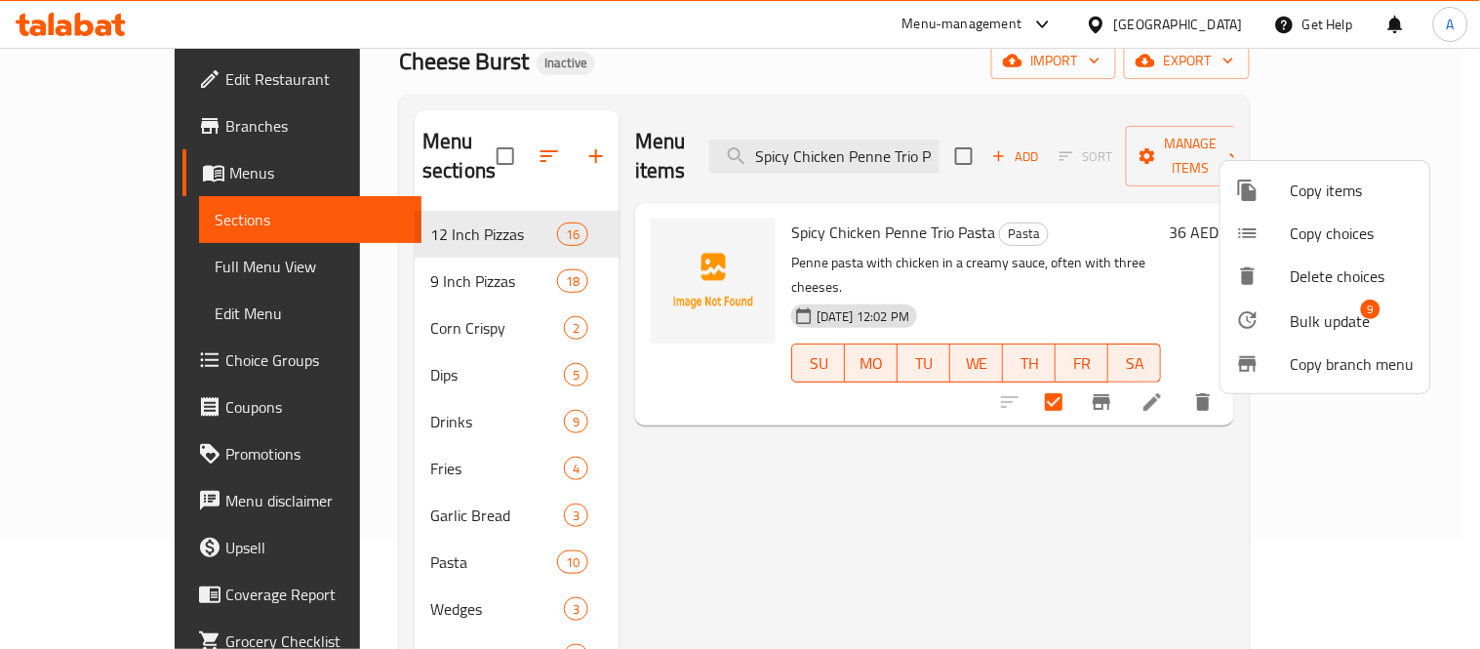
click at [1363, 304] on span "9" at bounding box center [1371, 310] width 20 height 20
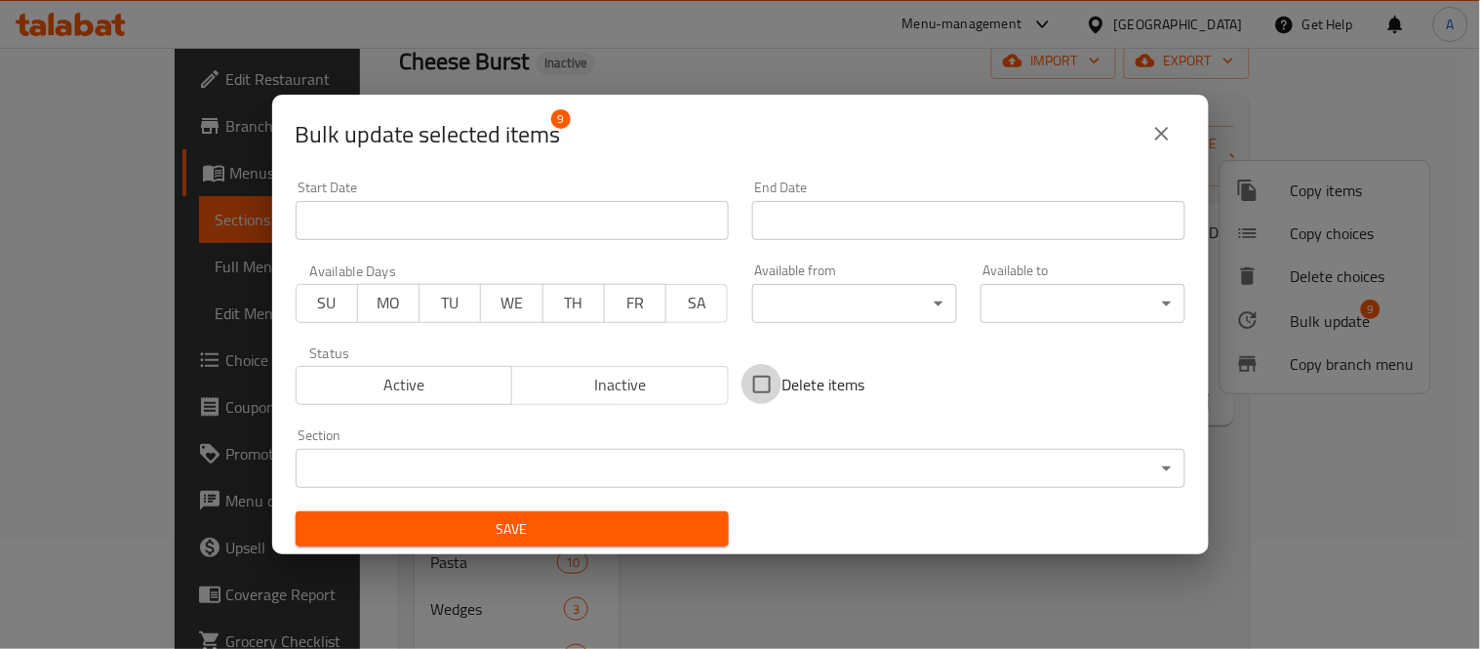
click at [757, 392] on input "Delete items" at bounding box center [762, 384] width 41 height 41
checkbox input "true"
click at [631, 544] on button "Save" at bounding box center [512, 529] width 433 height 36
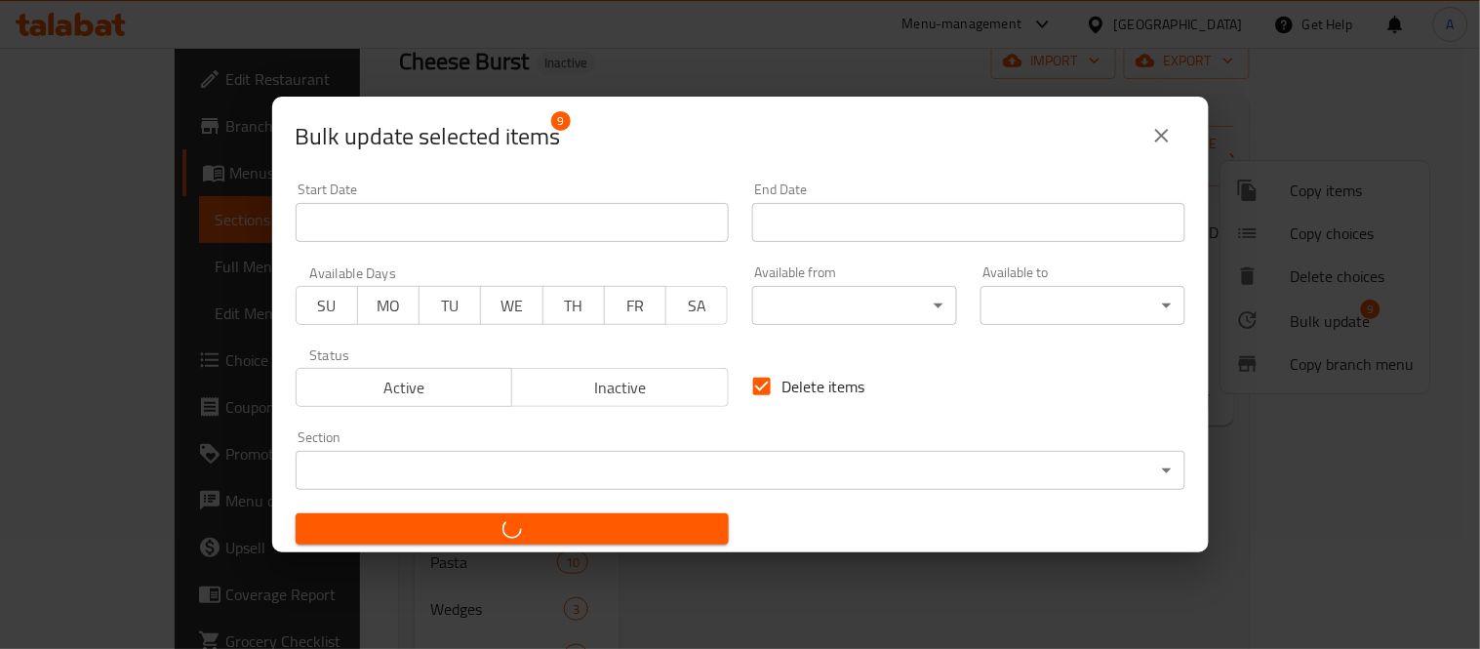
checkbox input "false"
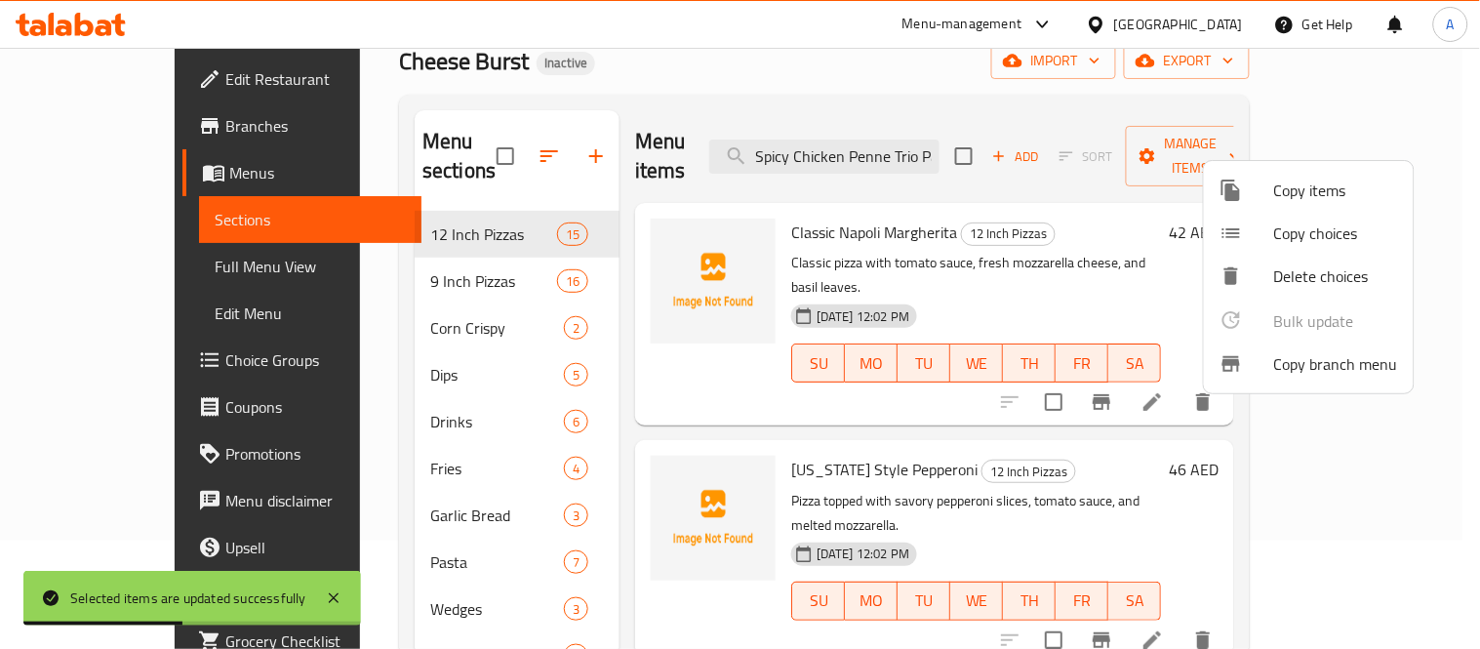
click at [930, 144] on div at bounding box center [740, 324] width 1480 height 649
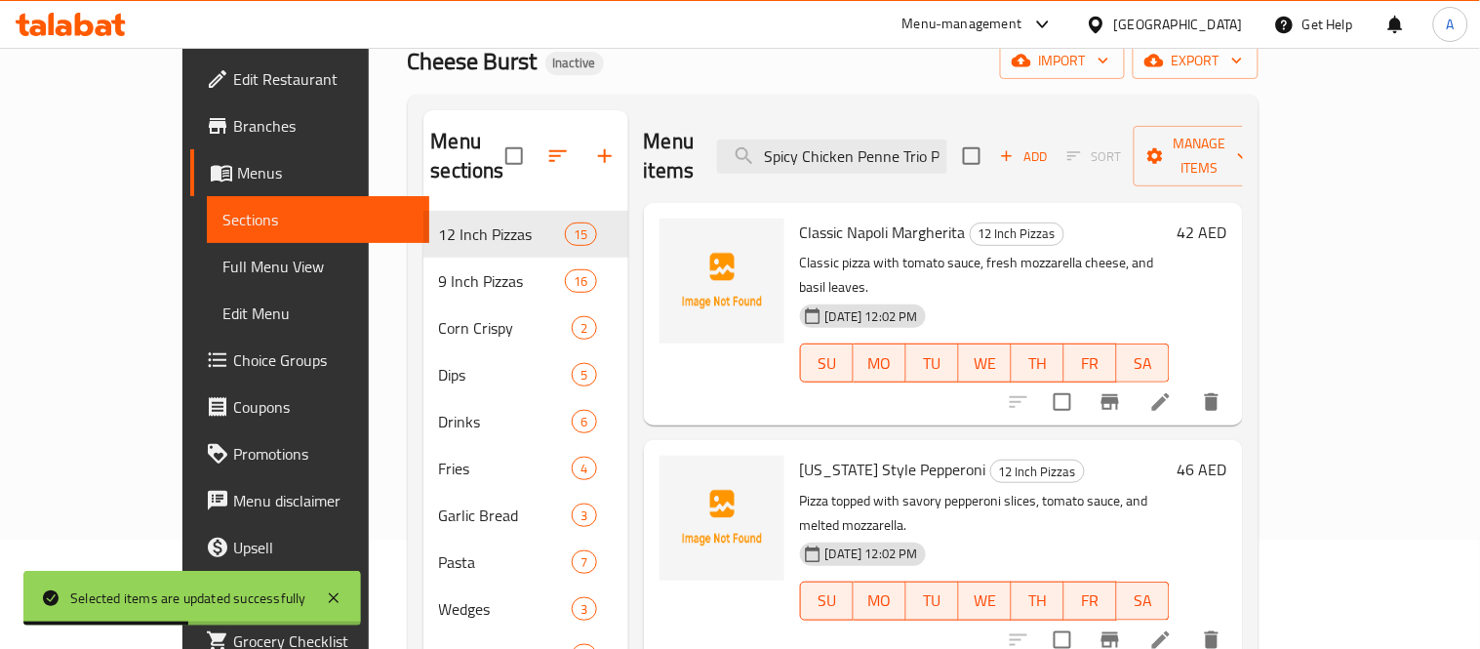
click at [930, 144] on input "Spicy Chicken Penne Trio Pasta" at bounding box center [832, 157] width 230 height 34
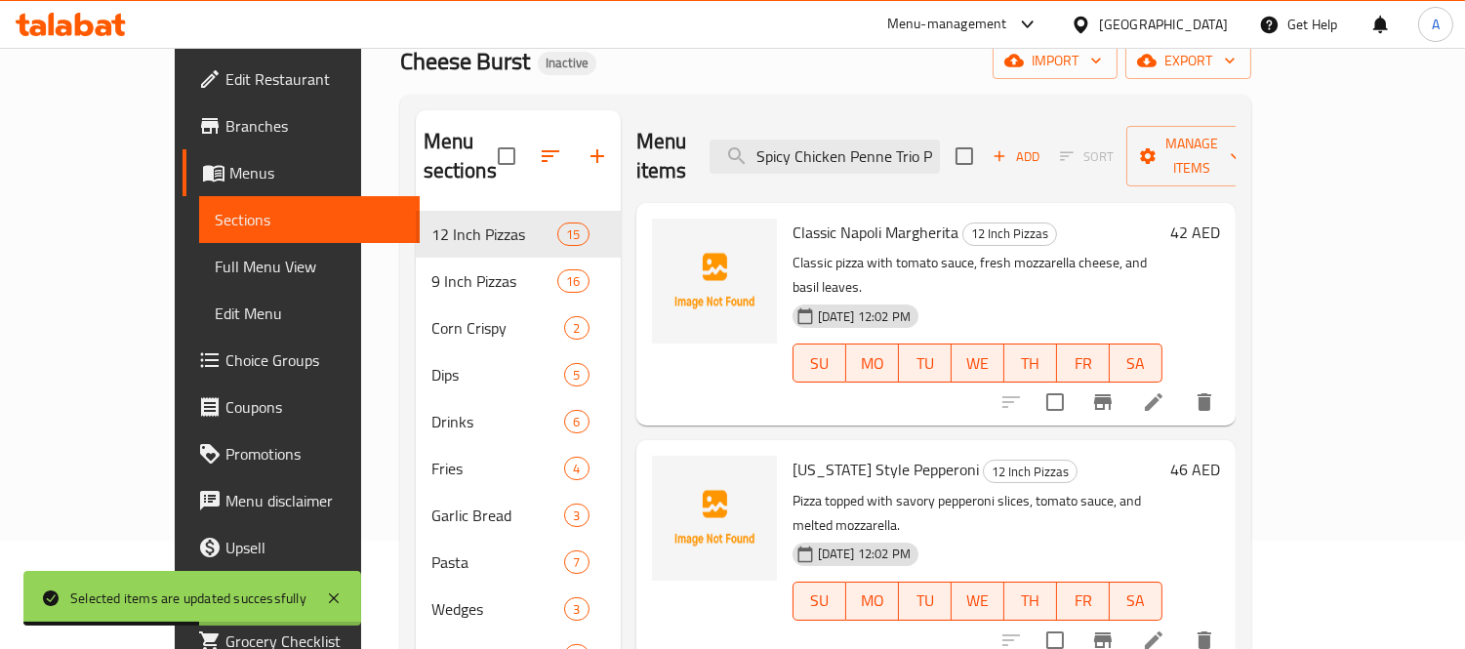
click at [930, 144] on input "Spicy Chicken Penne Trio Pasta" at bounding box center [824, 157] width 230 height 34
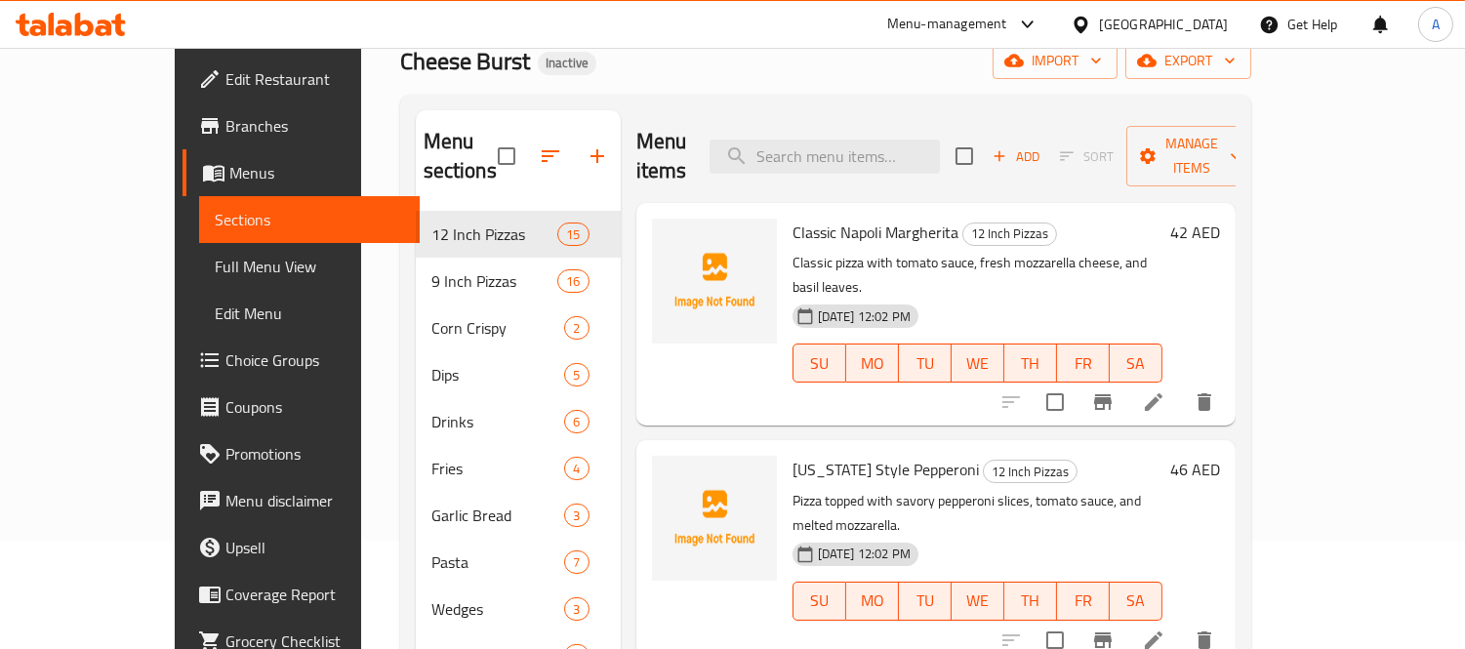
click at [225, 353] on span "Choice Groups" at bounding box center [314, 359] width 179 height 23
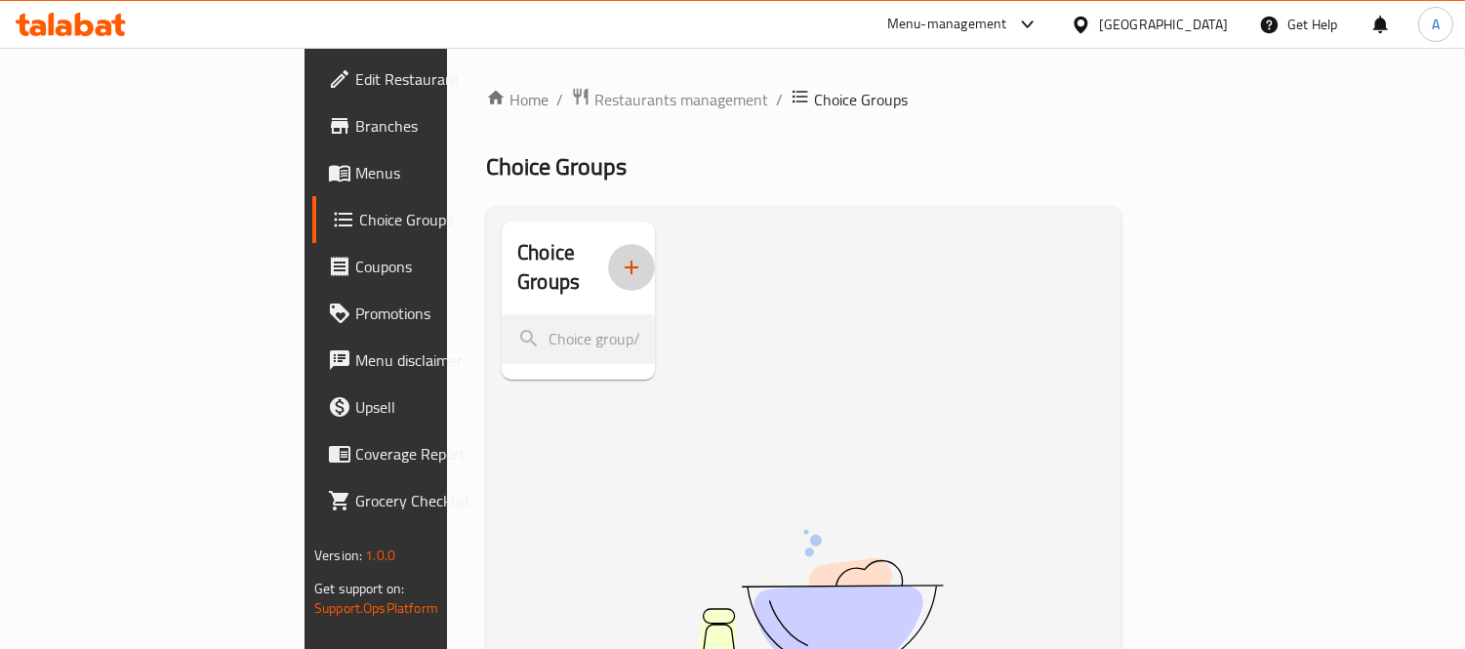
click at [608, 244] on button "button" at bounding box center [631, 267] width 47 height 47
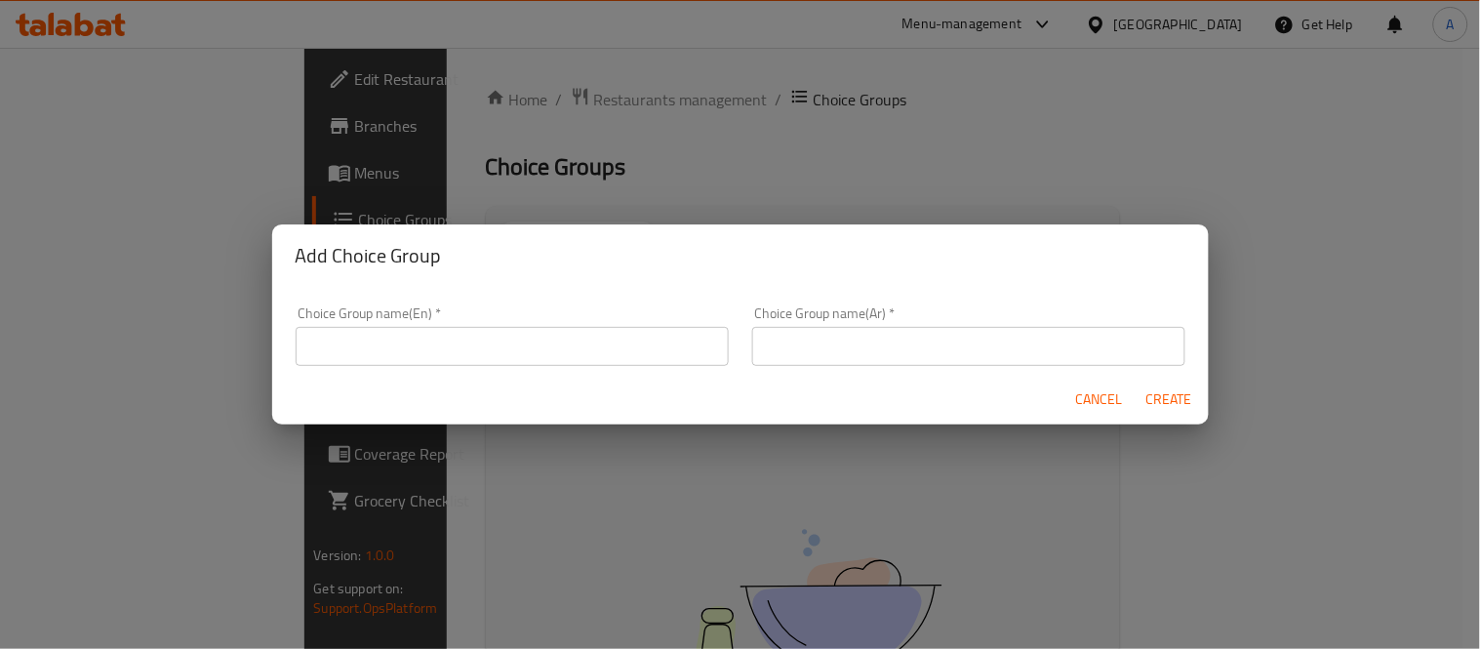
click at [652, 340] on input "text" at bounding box center [512, 346] width 433 height 39
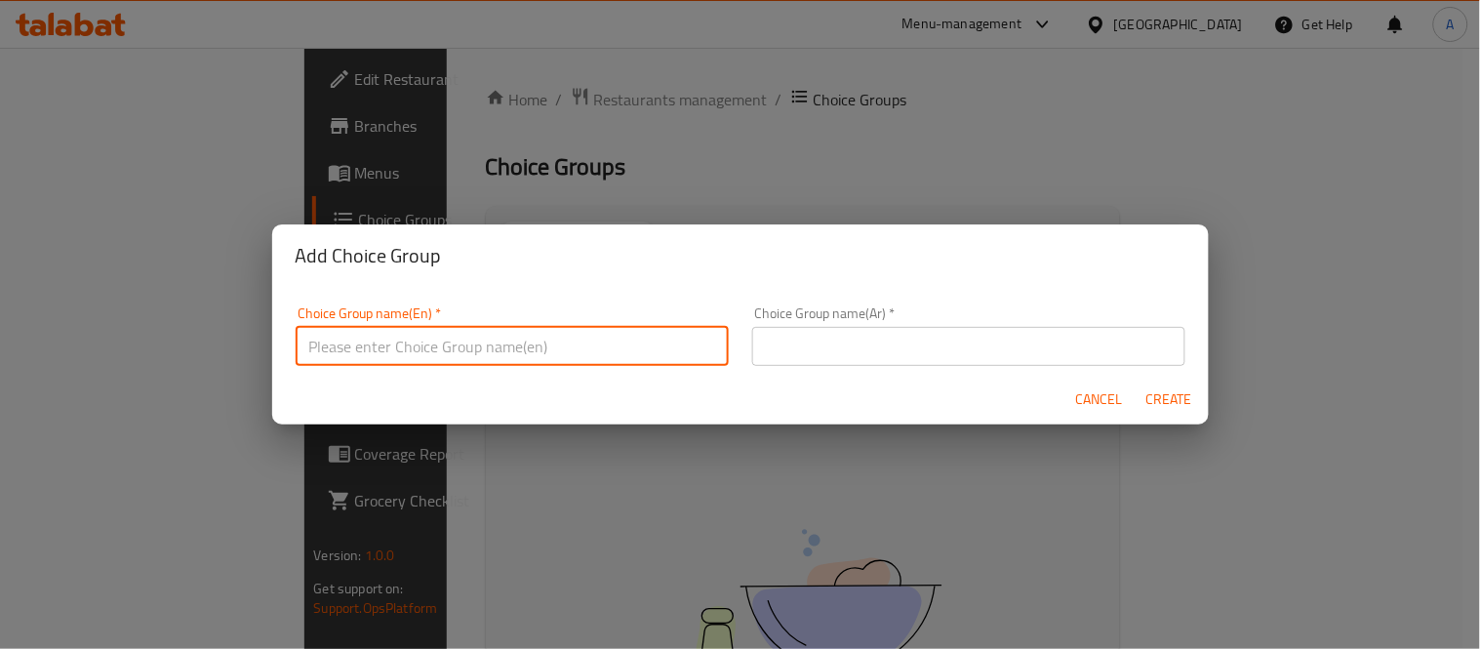
type input "Your Choice Of:"
click at [968, 354] on input "text" at bounding box center [968, 346] width 433 height 39
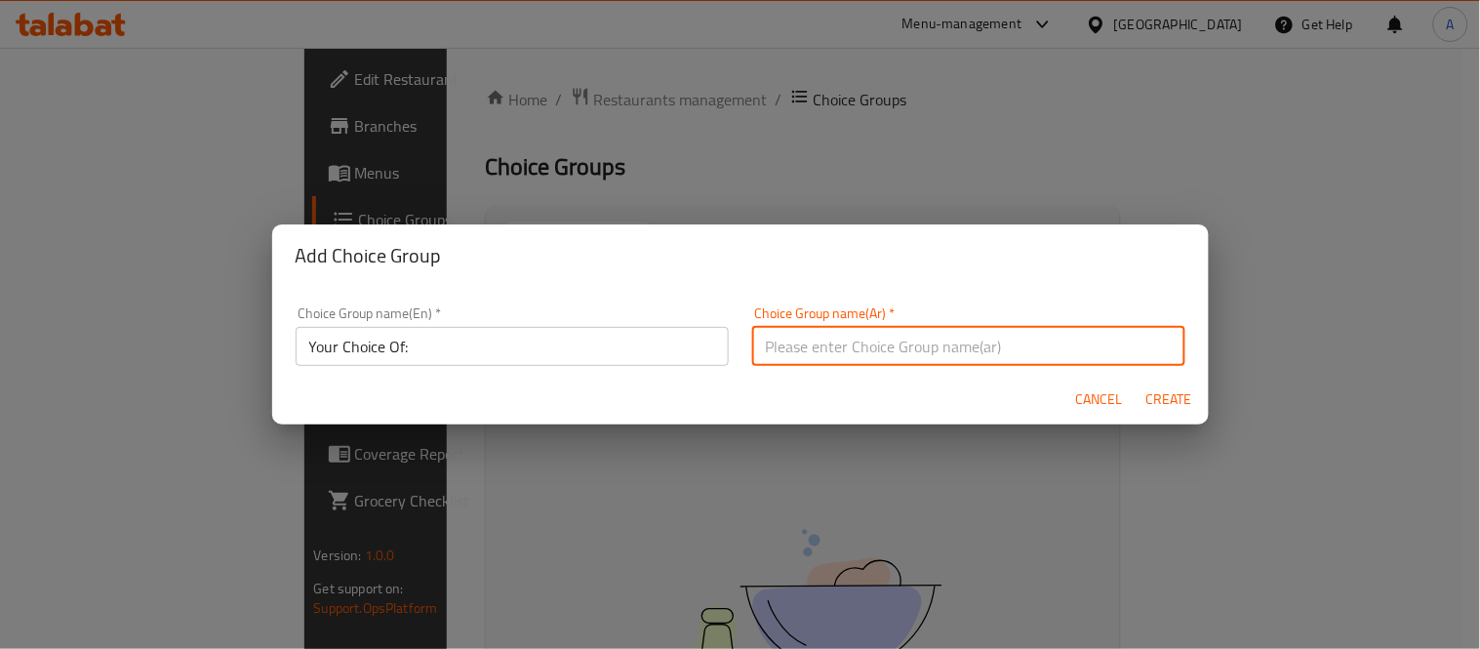
type input "إختيارك من:"
click at [1202, 400] on div "Cancel Create" at bounding box center [740, 400] width 937 height 52
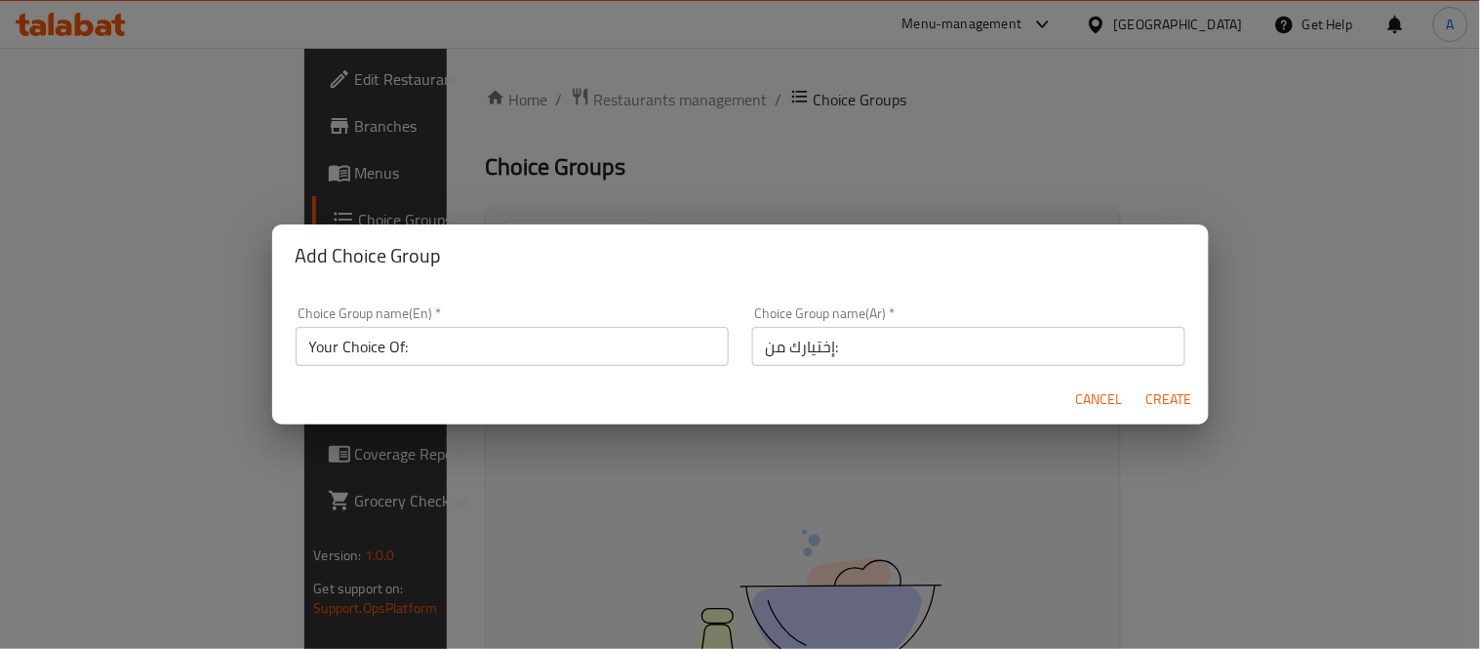
click at [1190, 401] on span "Create" at bounding box center [1170, 399] width 47 height 24
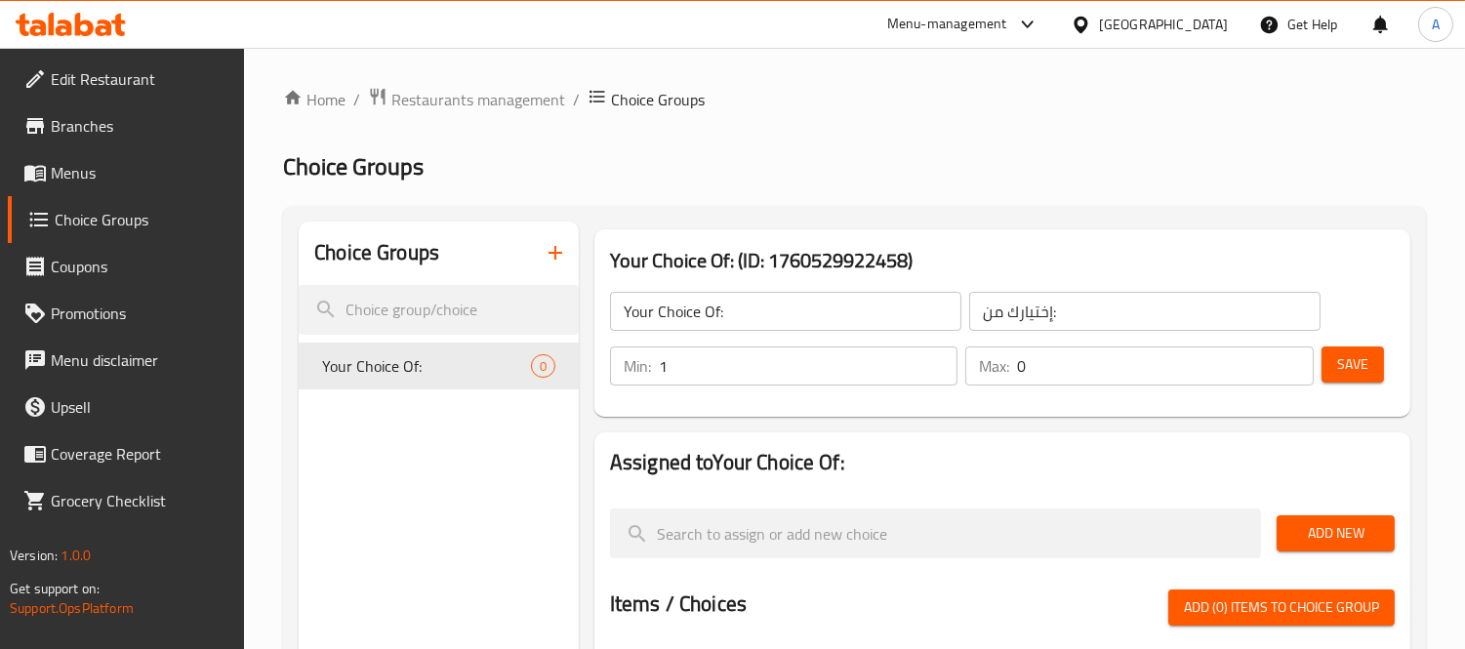
type input "1"
click at [941, 354] on input "1" at bounding box center [809, 365] width 300 height 39
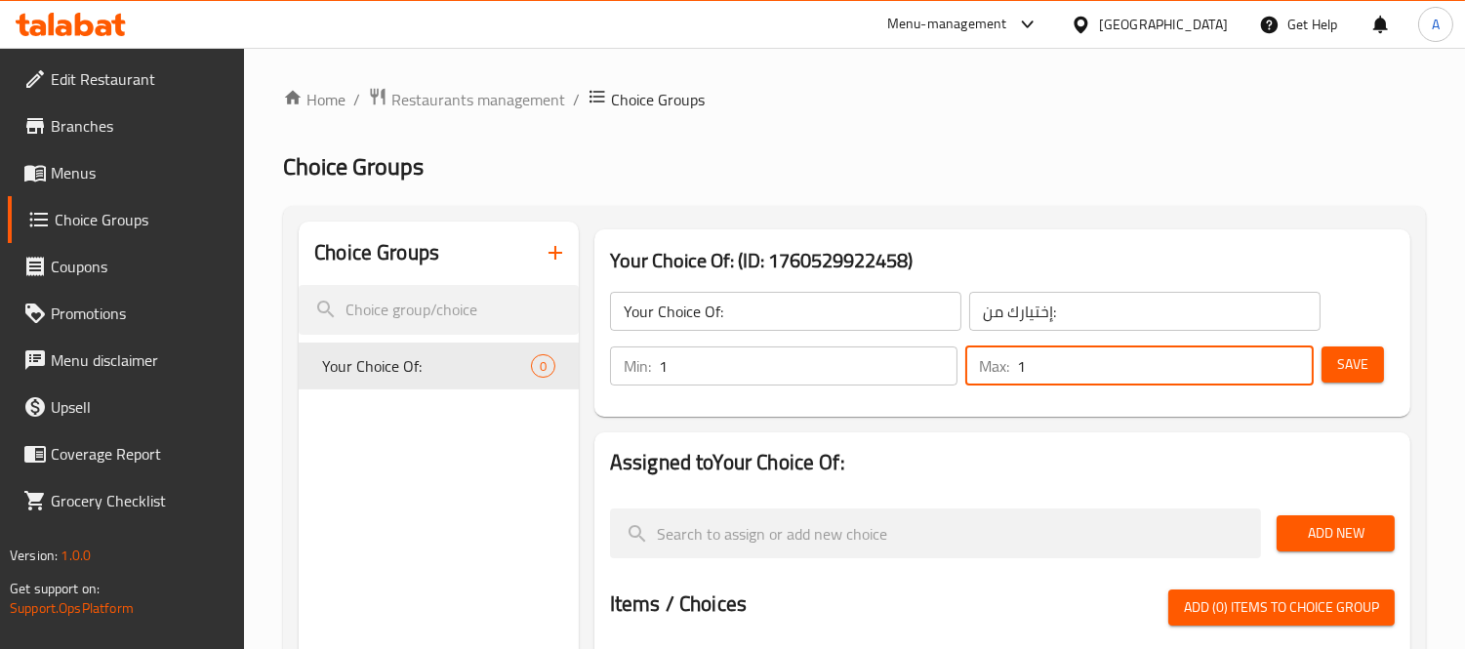
type input "1"
click at [1285, 362] on input "1" at bounding box center [1165, 365] width 297 height 39
click at [1322, 358] on button "Save" at bounding box center [1352, 364] width 62 height 36
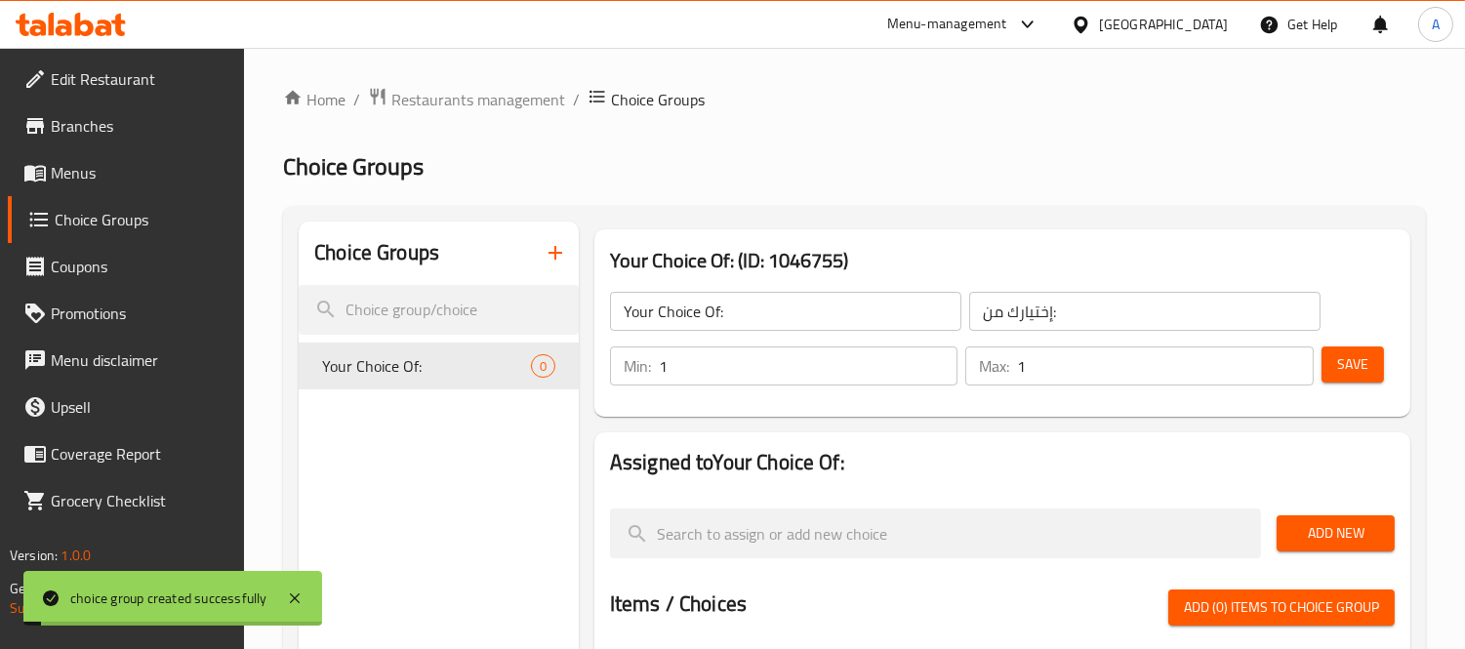
click at [1364, 538] on span "Add New" at bounding box center [1335, 533] width 87 height 24
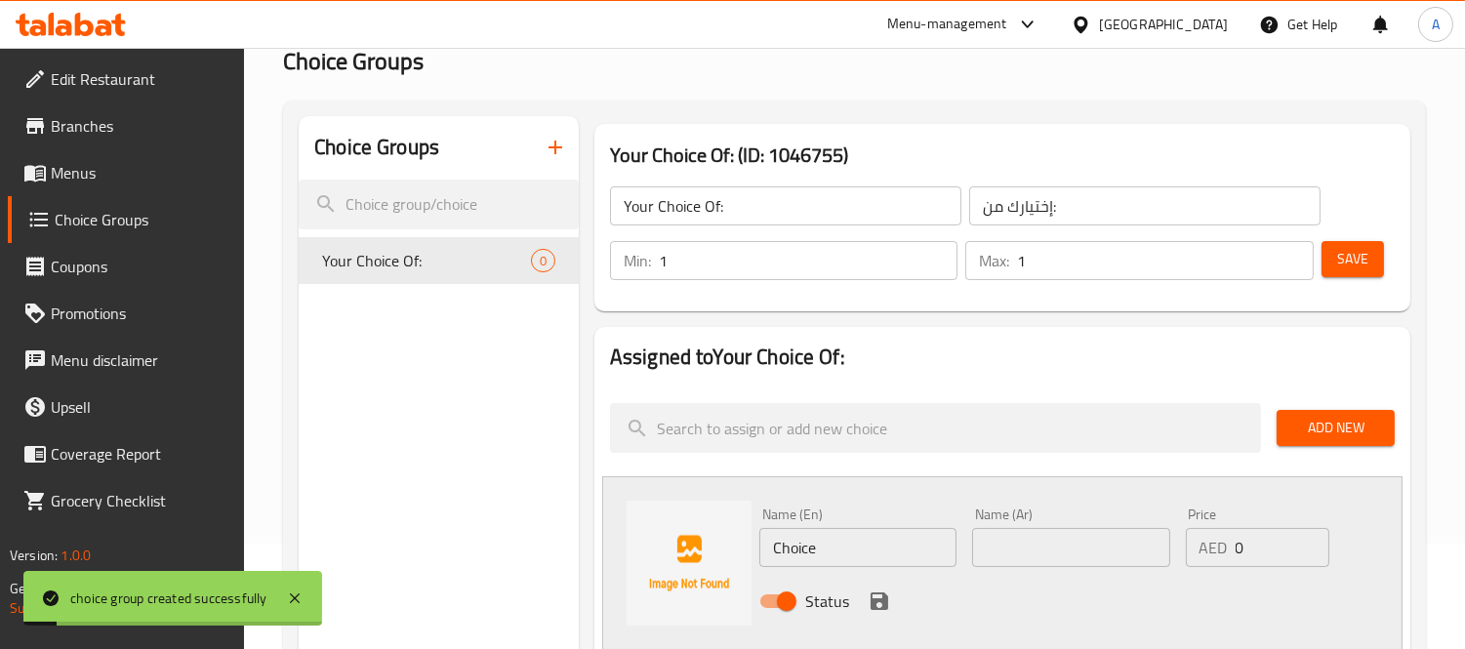
scroll to position [325, 0]
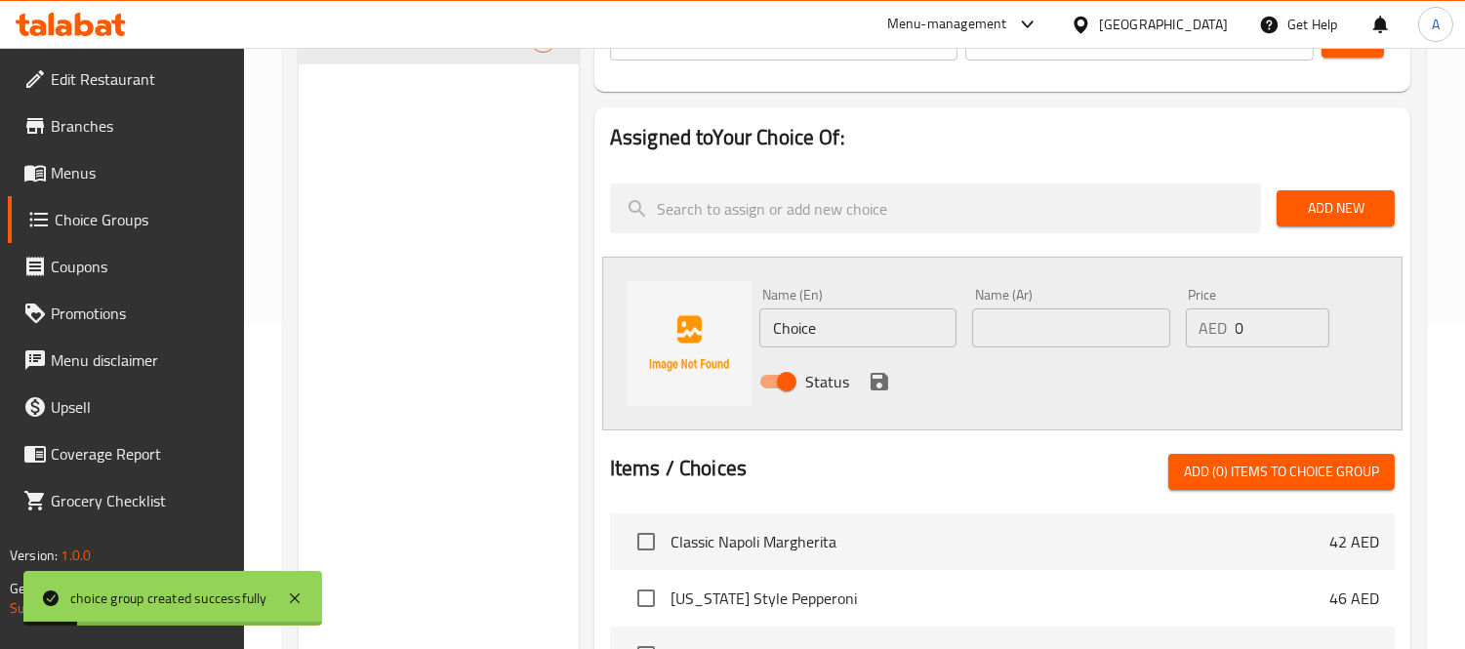
drag, startPoint x: 824, startPoint y: 325, endPoint x: 698, endPoint y: 310, distance: 126.7
click at [698, 310] on div "Name (En) Choice Name (En) Name (Ar) Name (Ar) Price AED 0 Price Status" at bounding box center [1002, 344] width 800 height 174
type input "Fried"
click at [1094, 337] on input "text" at bounding box center [1070, 327] width 197 height 39
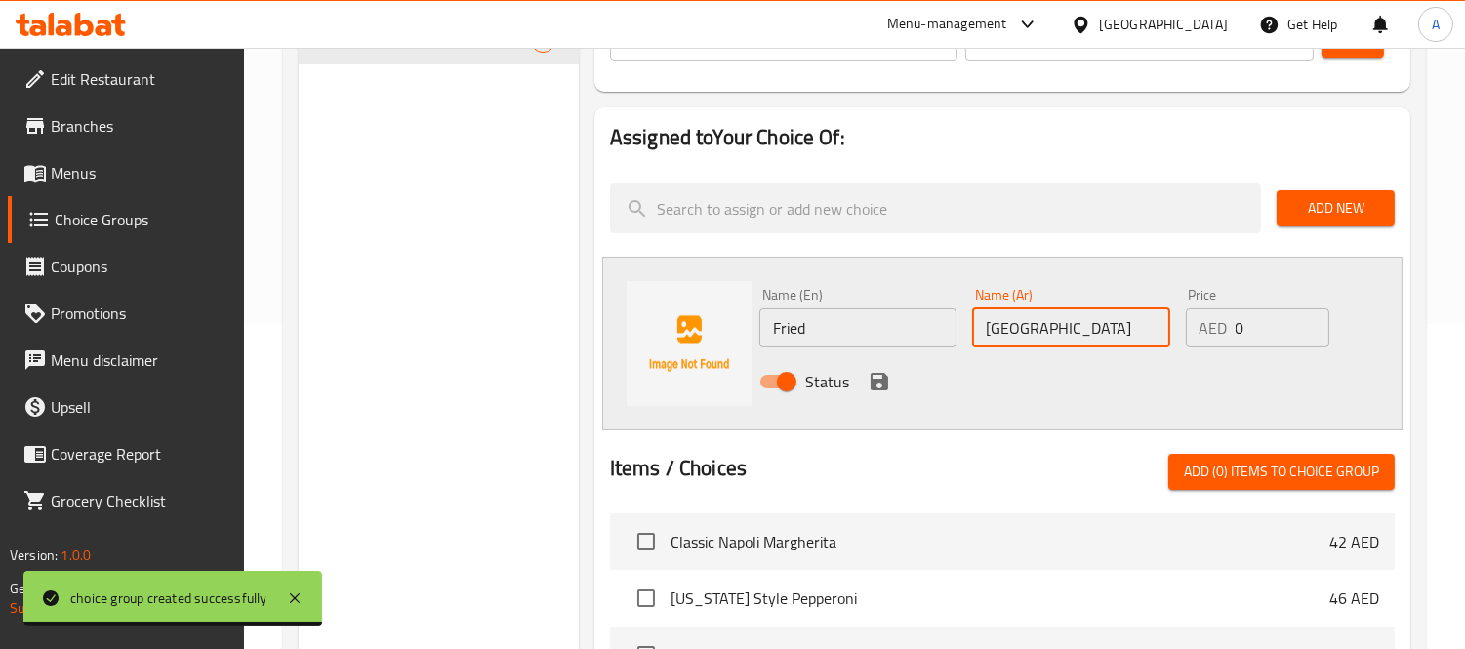
type input "[GEOGRAPHIC_DATA]"
click at [876, 372] on icon "save" at bounding box center [878, 381] width 23 height 23
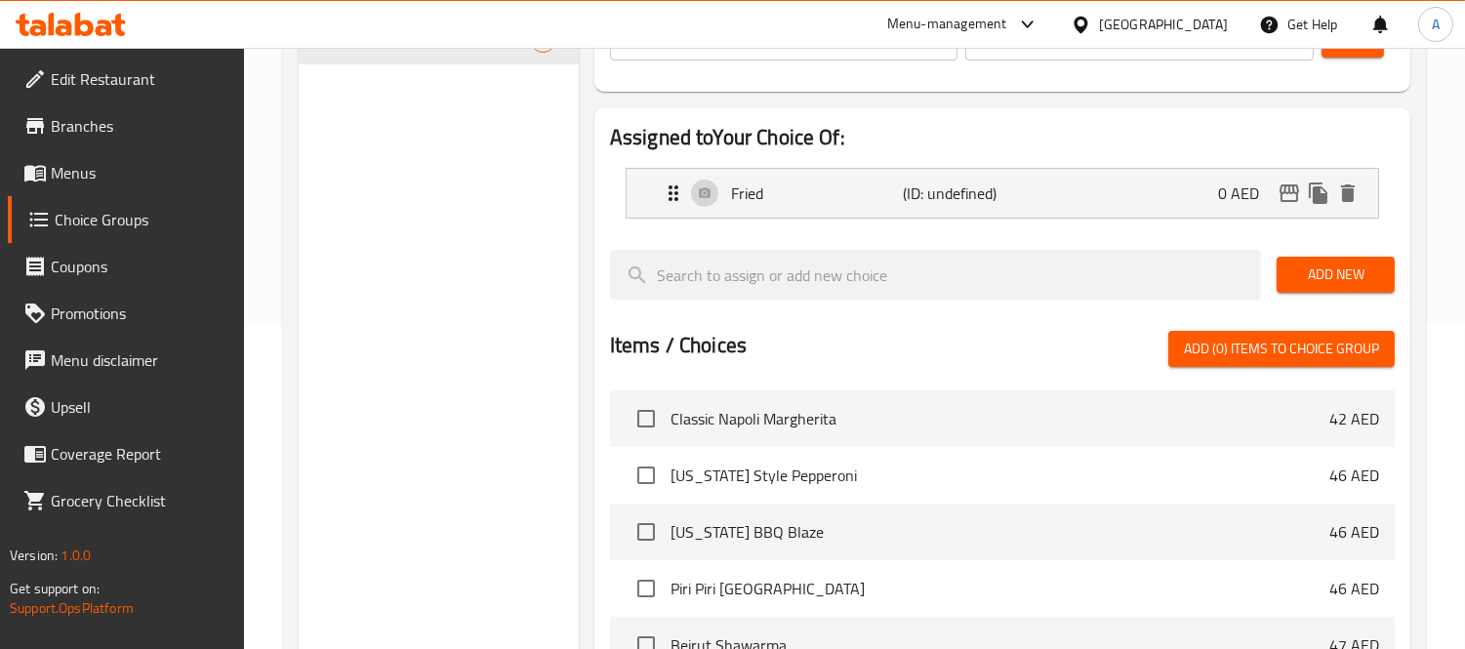
click at [1341, 267] on span "Add New" at bounding box center [1335, 274] width 87 height 24
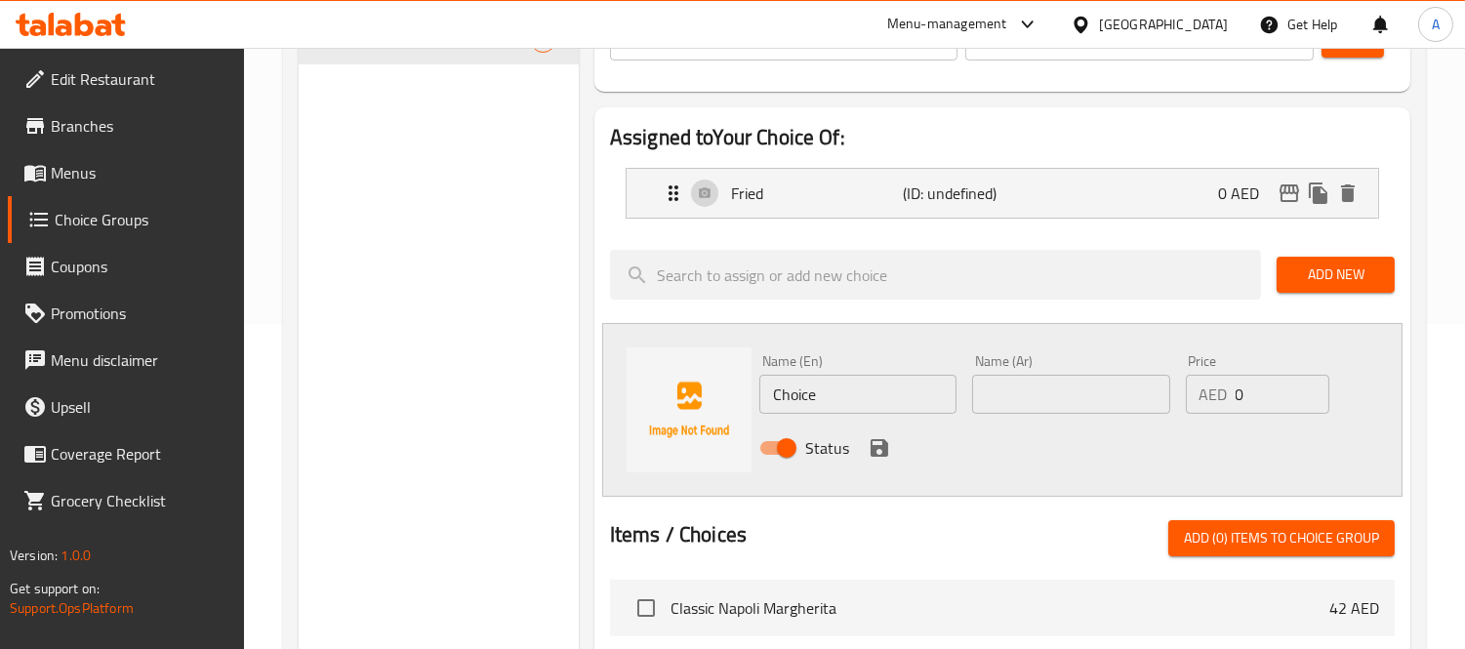
drag, startPoint x: 853, startPoint y: 392, endPoint x: 746, endPoint y: 394, distance: 107.4
click at [746, 394] on div "Name (En) Choice Name (En) Name (Ar) Name (Ar) Price AED 0 Price Status" at bounding box center [1002, 410] width 800 height 174
type input "Baked"
click at [1002, 390] on input "text" at bounding box center [1070, 394] width 197 height 39
type input "مخبوزة"
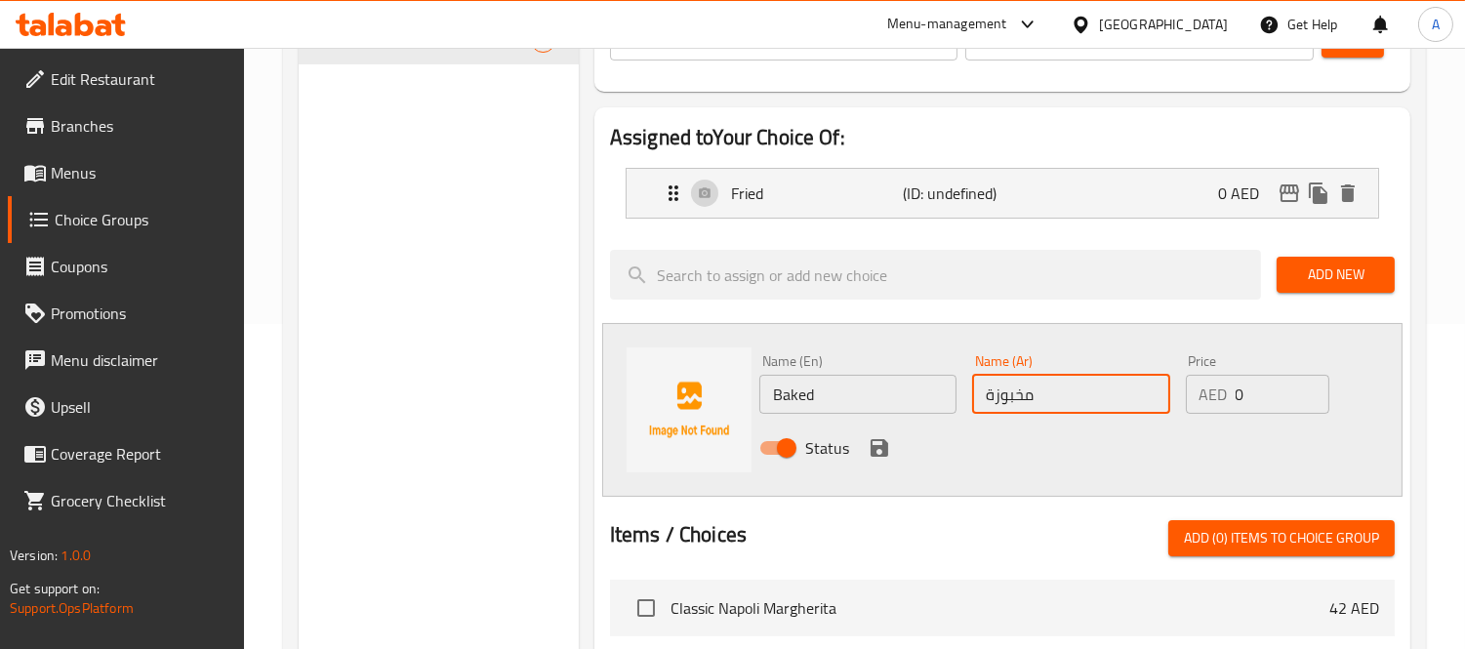
click at [903, 439] on div "Status" at bounding box center [1070, 448] width 639 height 53
click at [880, 449] on icon "save" at bounding box center [879, 448] width 18 height 18
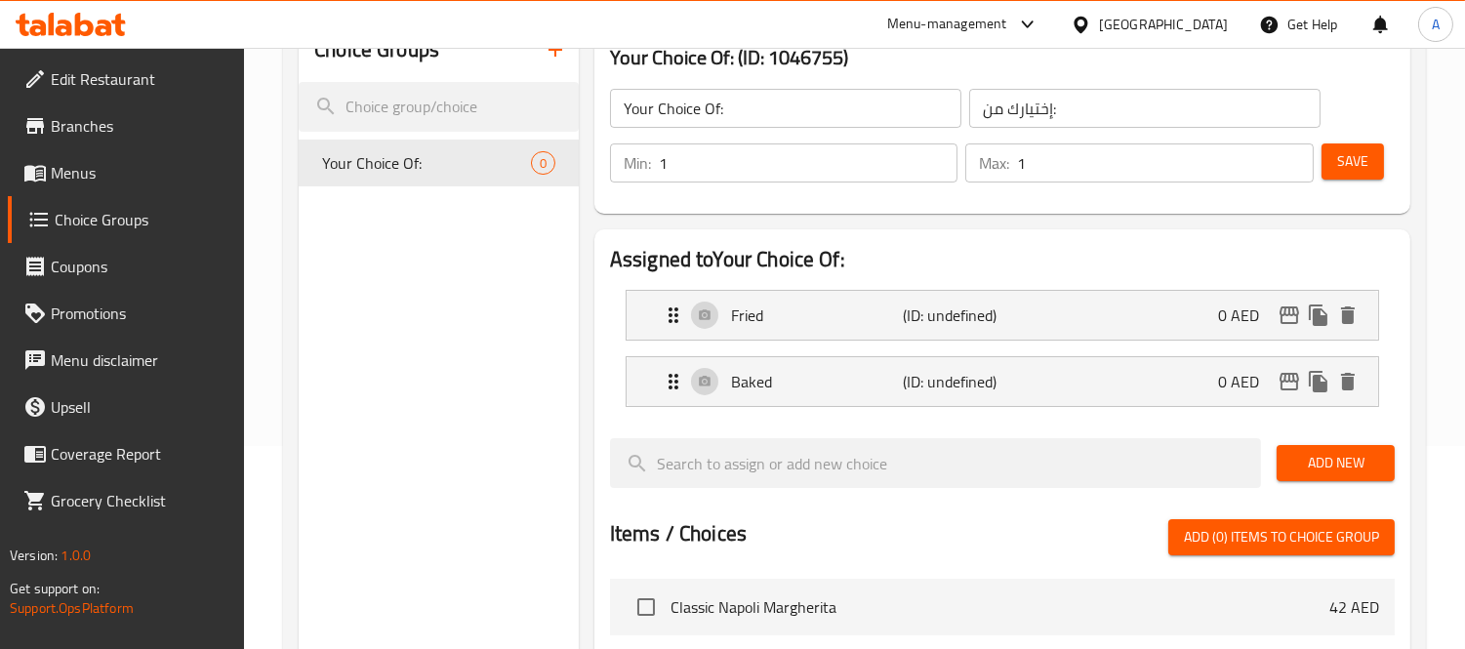
scroll to position [108, 0]
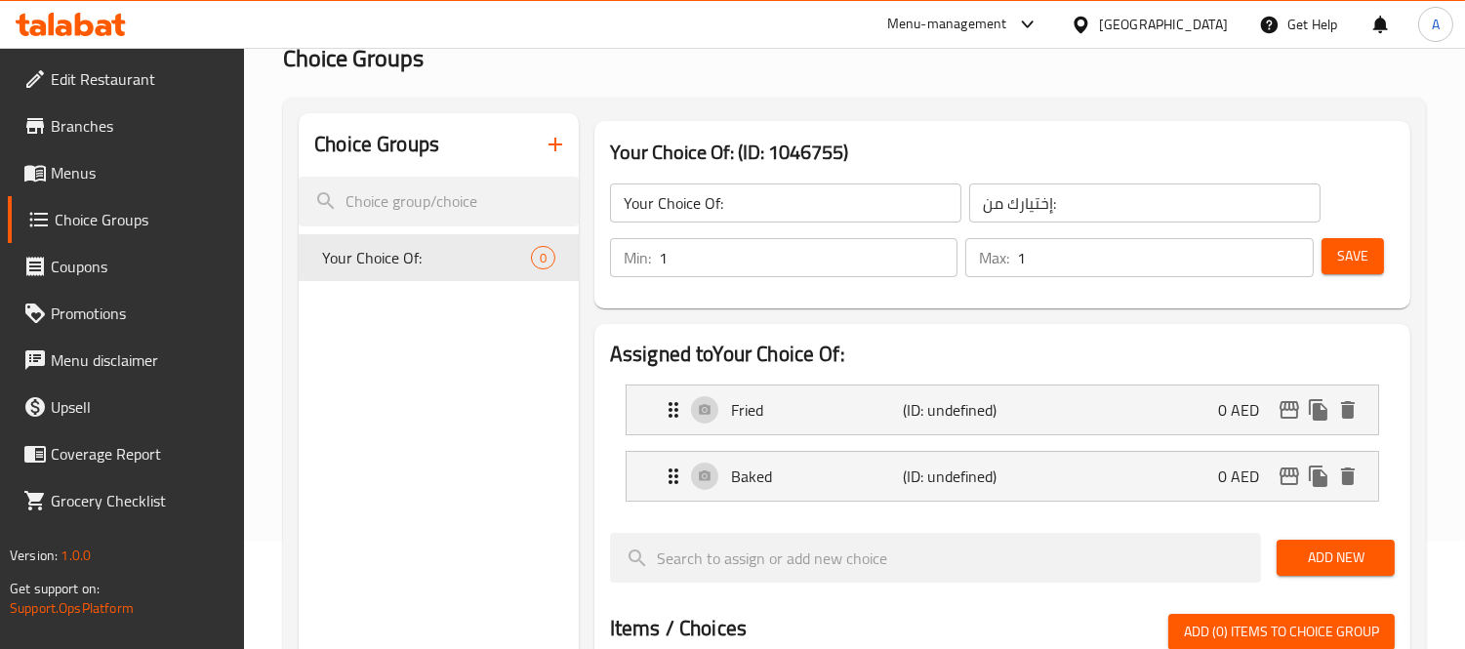
click at [1353, 252] on span "Save" at bounding box center [1352, 256] width 31 height 24
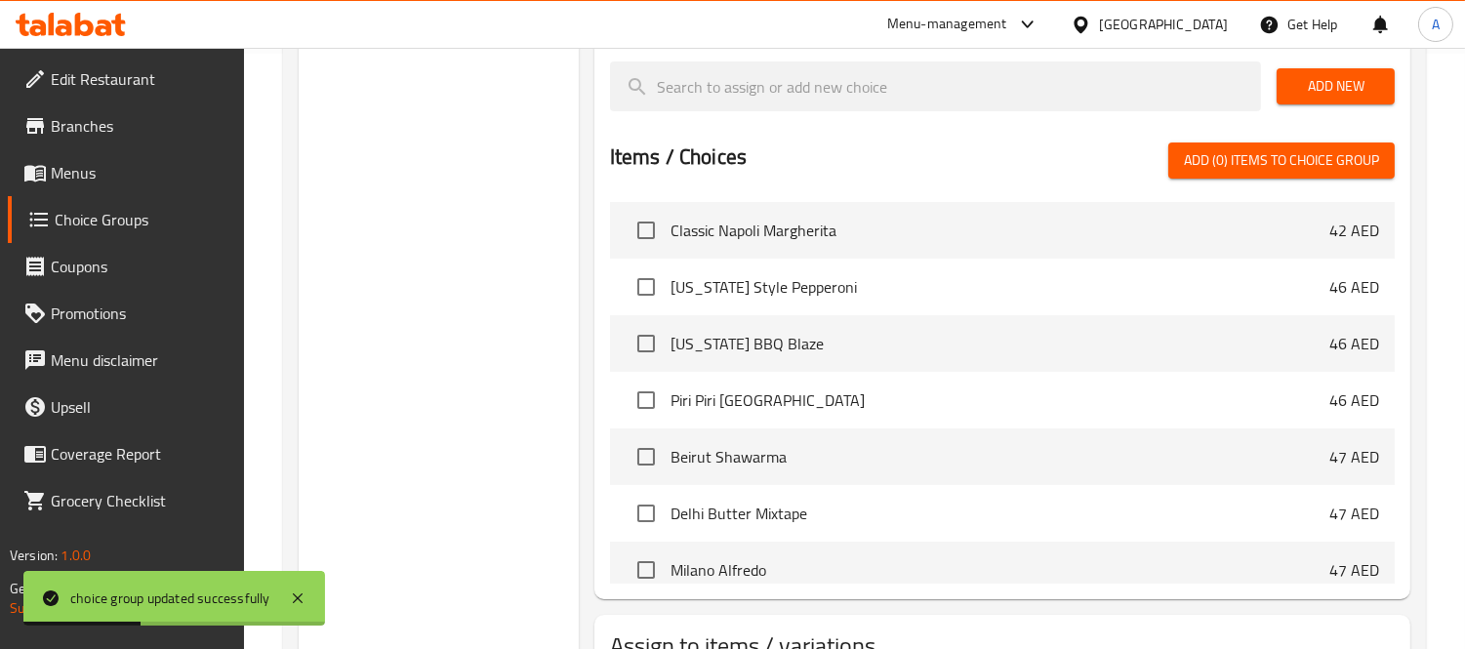
scroll to position [745, 0]
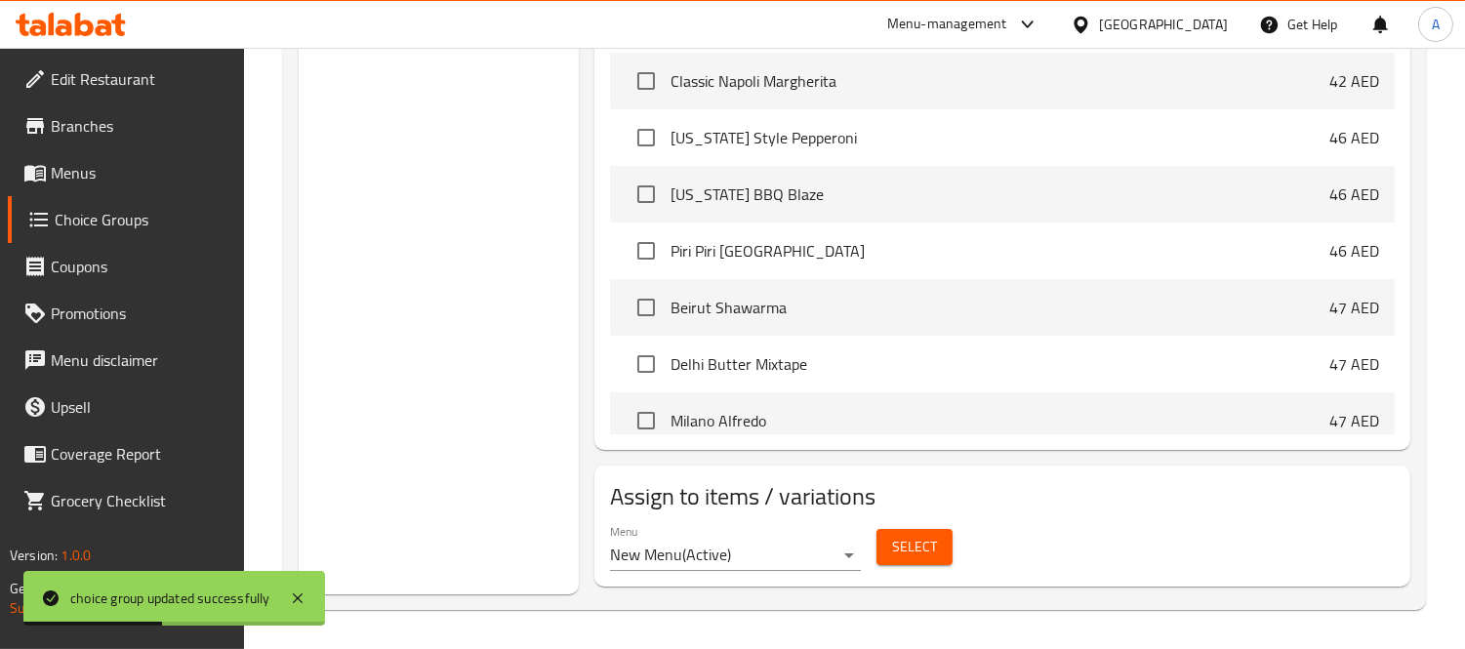
click at [923, 549] on span "Select" at bounding box center [914, 547] width 45 height 24
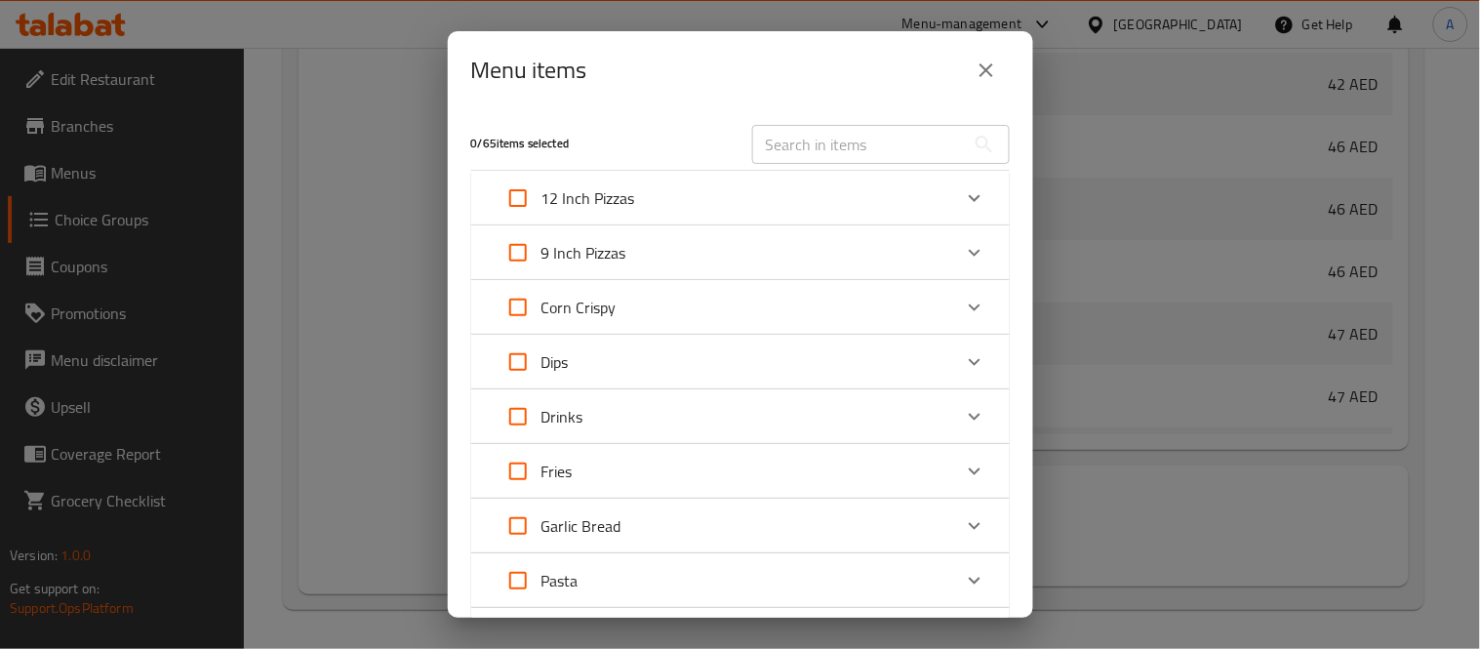
click at [862, 122] on div "​" at bounding box center [881, 144] width 281 height 62
click at [864, 152] on input "text" at bounding box center [858, 144] width 213 height 39
paste input "Classic Wedges"
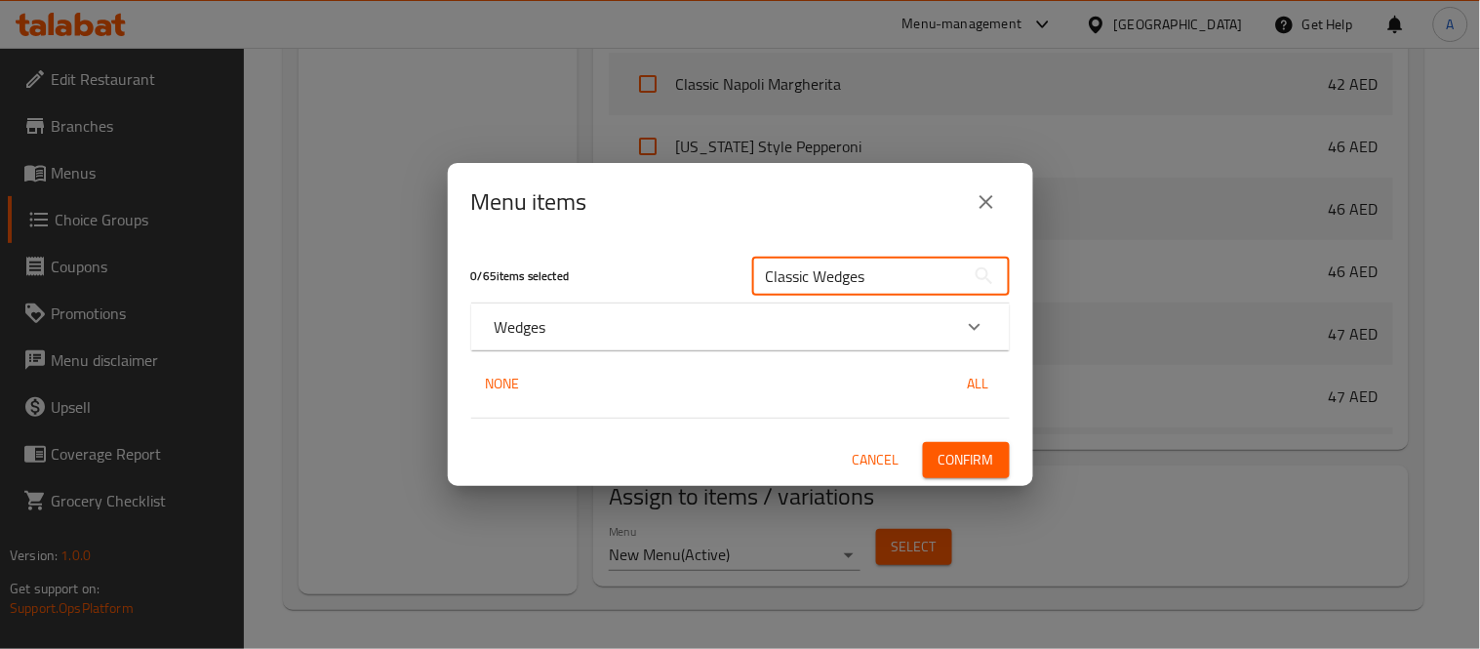
type input "Classic Wedges"
click at [747, 335] on div "Wedges" at bounding box center [723, 326] width 457 height 23
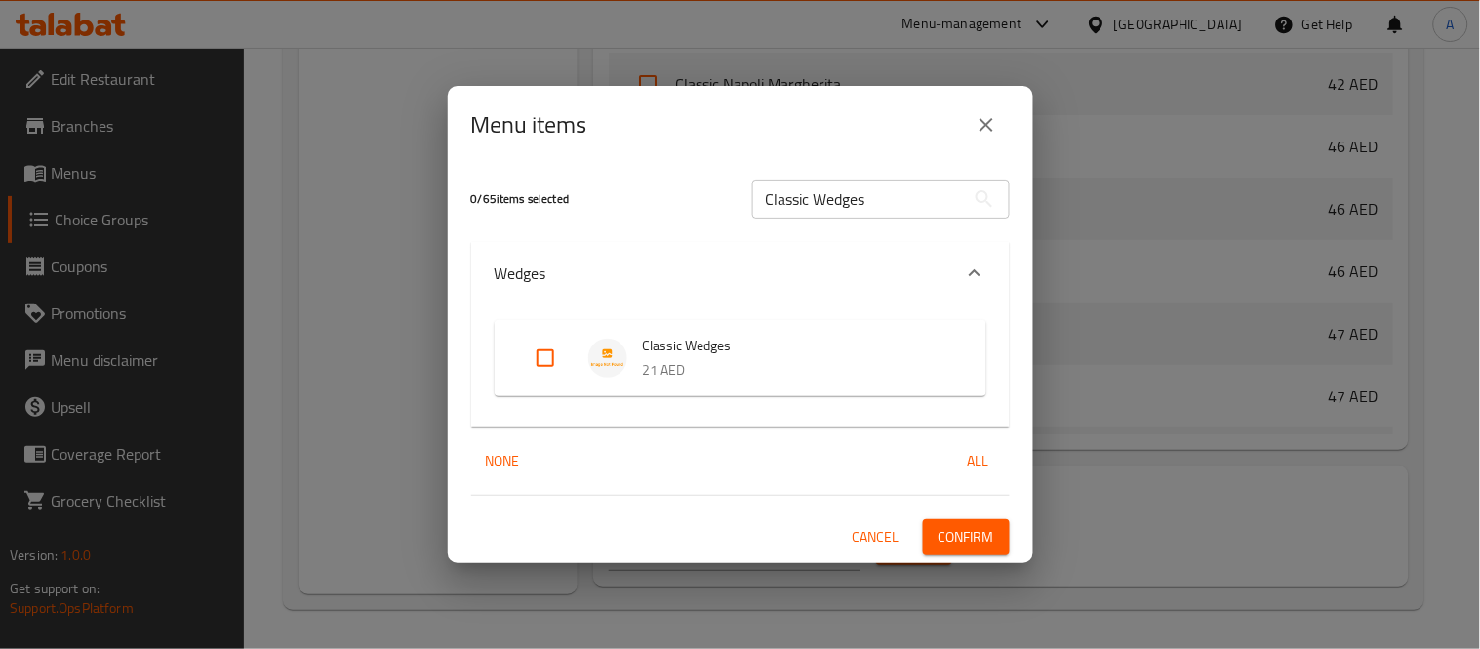
click at [557, 367] on input "Expand" at bounding box center [545, 358] width 47 height 47
checkbox input "true"
click at [964, 547] on span "Confirm" at bounding box center [967, 537] width 56 height 24
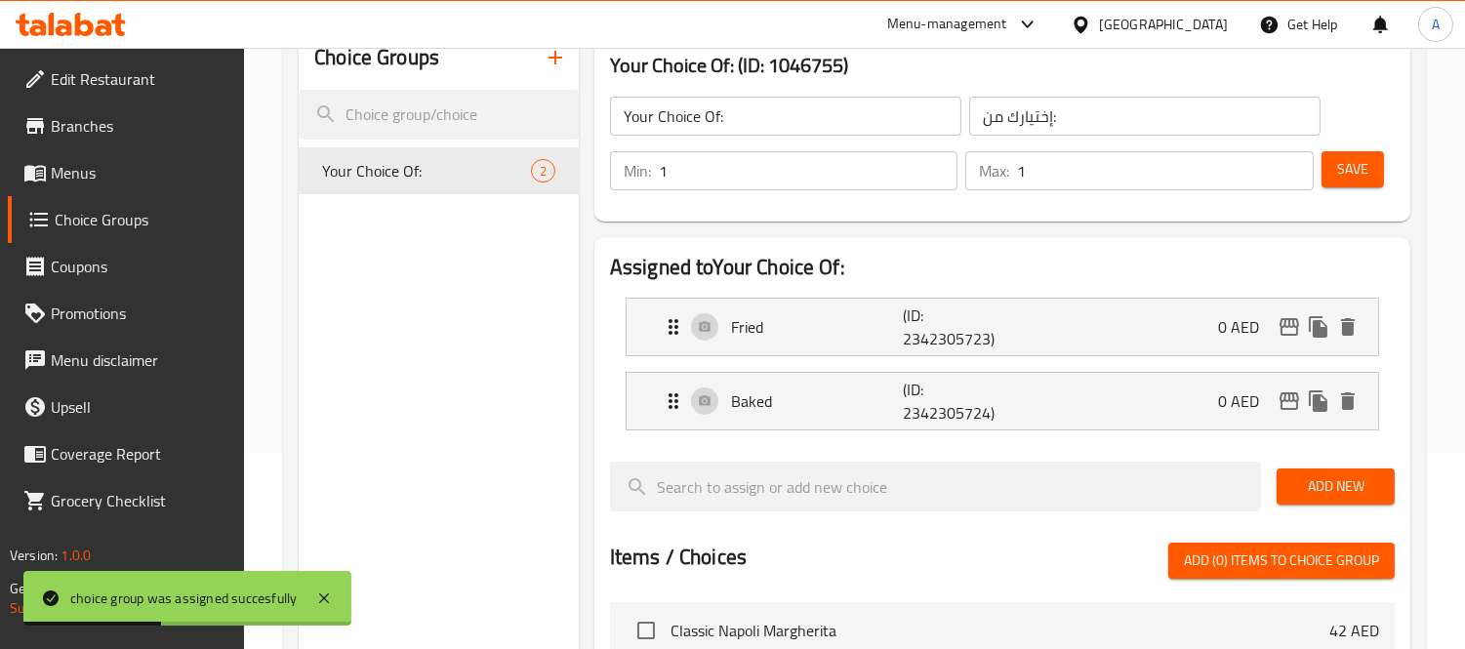
scroll to position [0, 0]
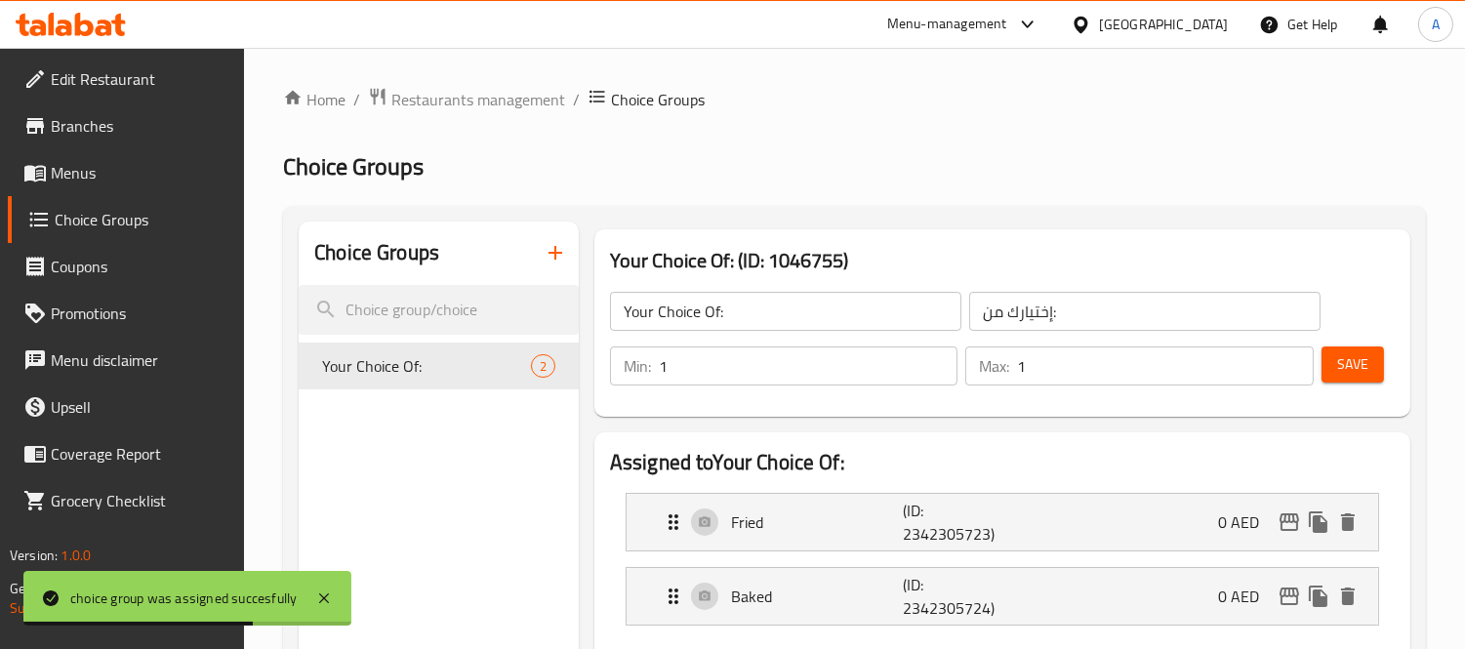
click at [60, 161] on span "Menus" at bounding box center [140, 172] width 179 height 23
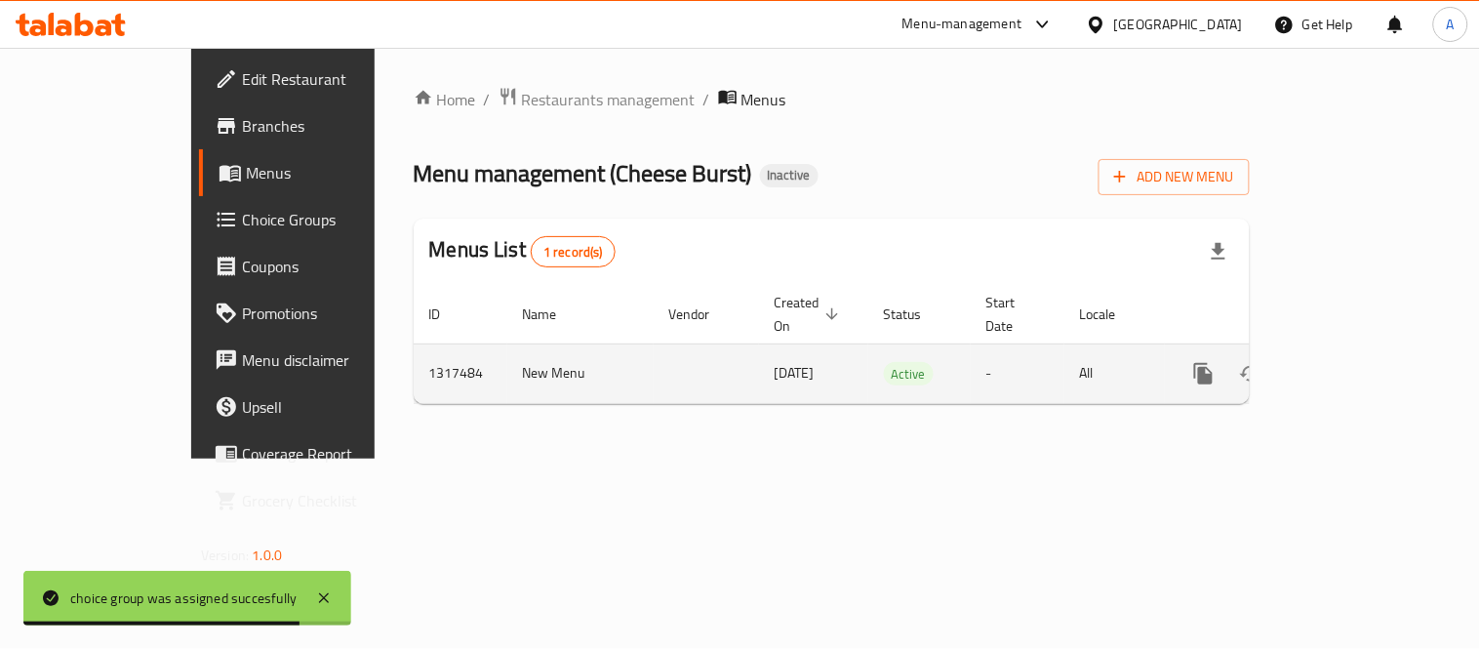
click at [1368, 352] on link "enhanced table" at bounding box center [1344, 373] width 47 height 47
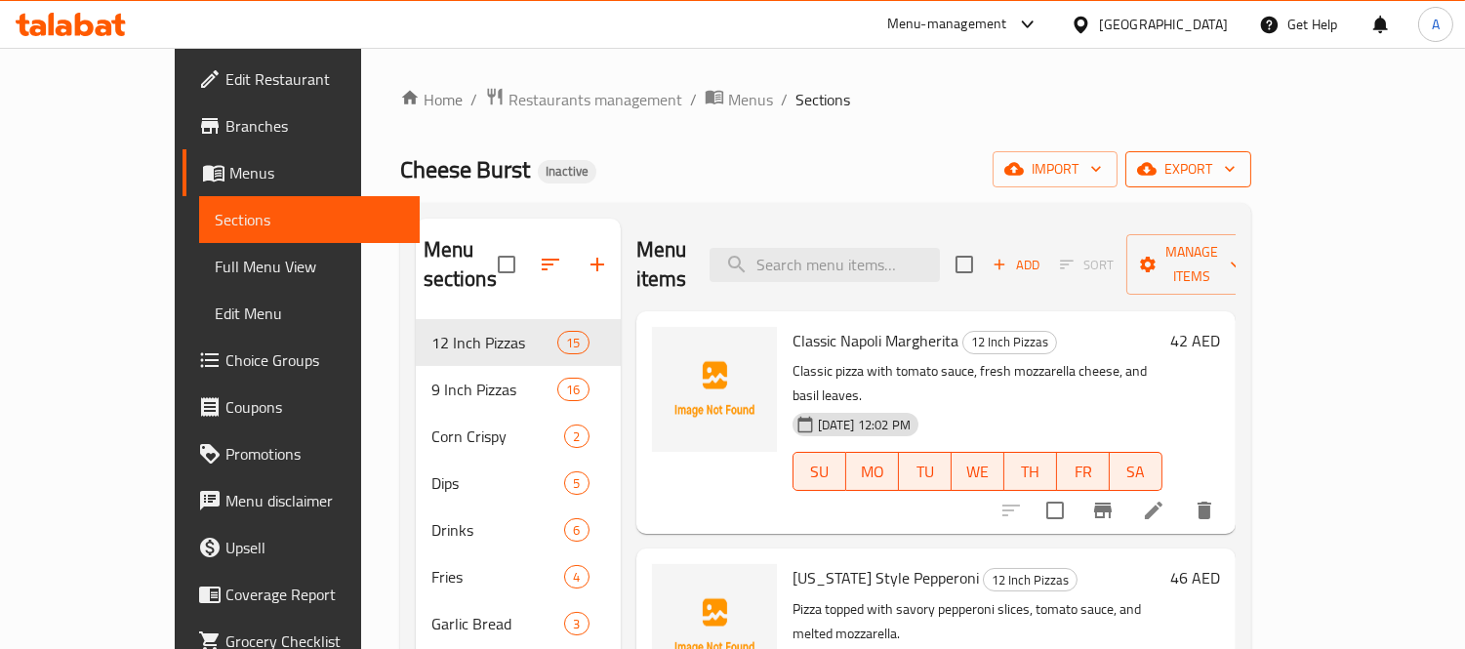
click at [1235, 170] on span "export" at bounding box center [1188, 169] width 95 height 24
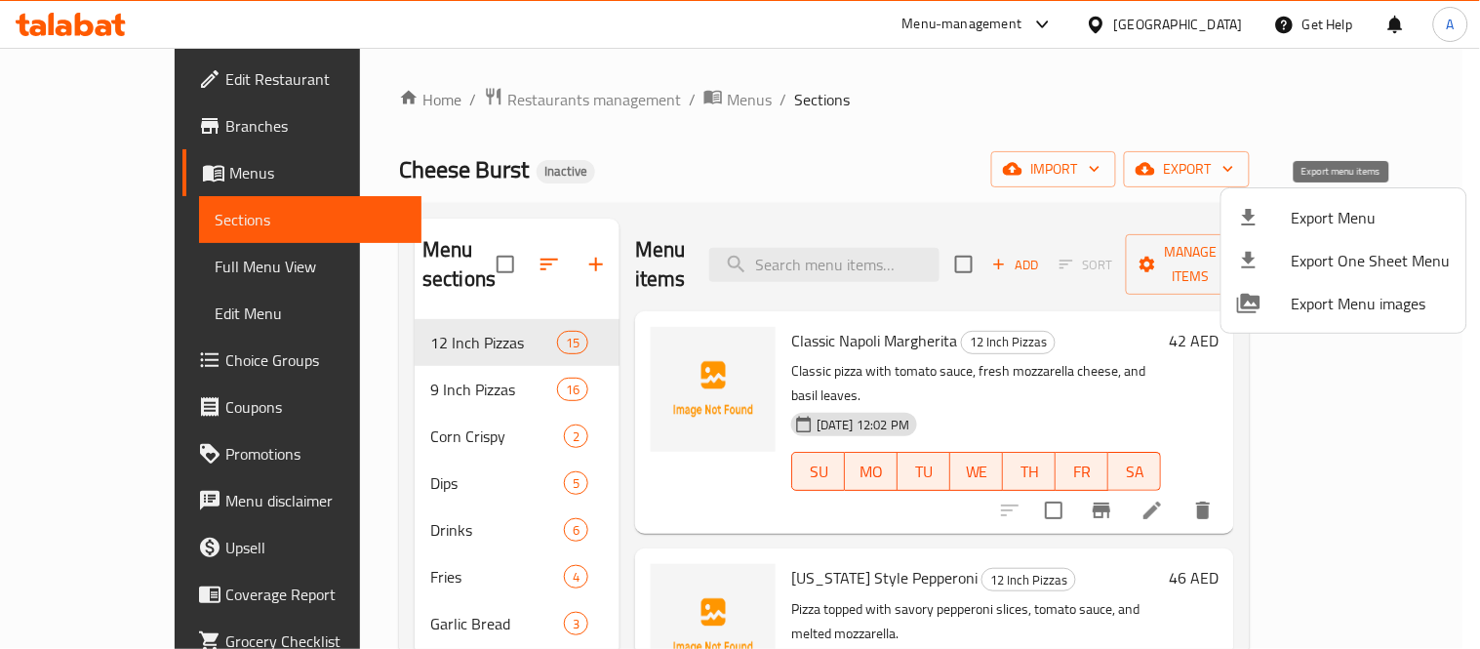
click at [1323, 209] on span "Export Menu" at bounding box center [1371, 217] width 159 height 23
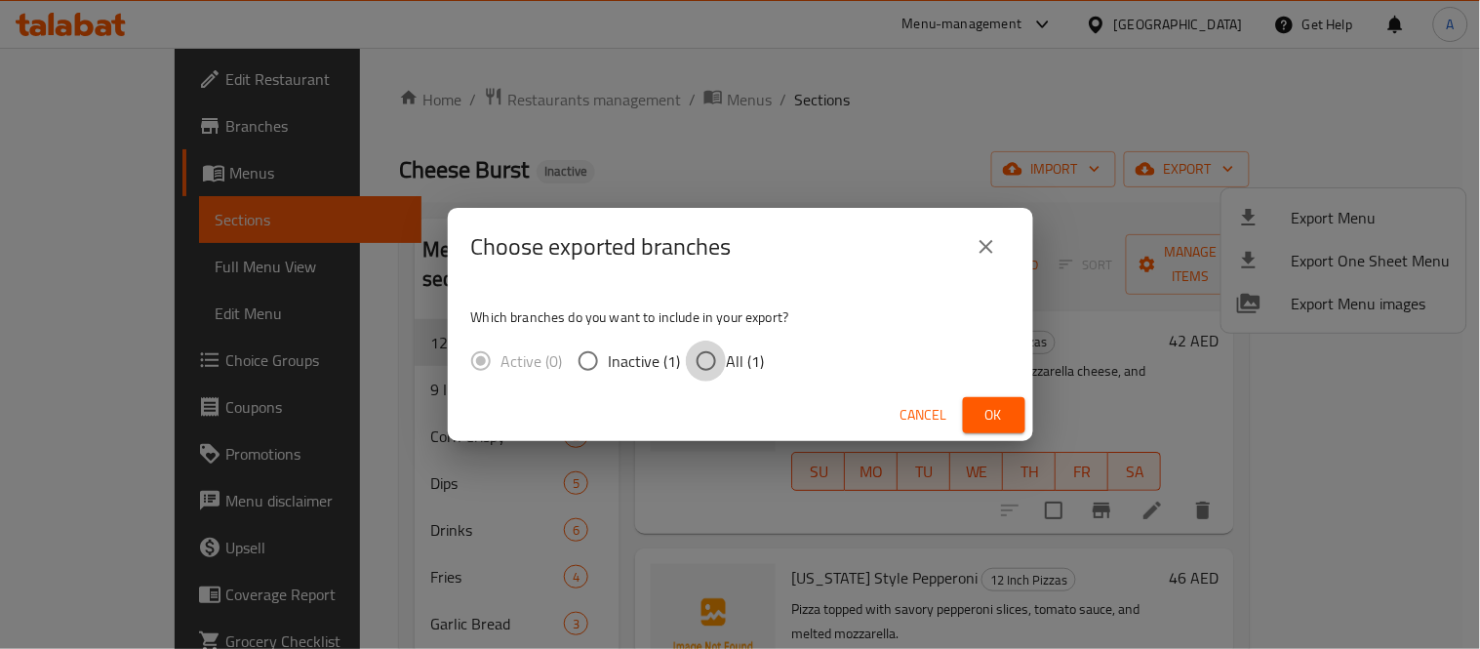
click at [701, 363] on input "All (1)" at bounding box center [706, 361] width 41 height 41
radio input "true"
click at [997, 431] on button "Ok" at bounding box center [994, 415] width 62 height 36
